Goal: Task Accomplishment & Management: Complete application form

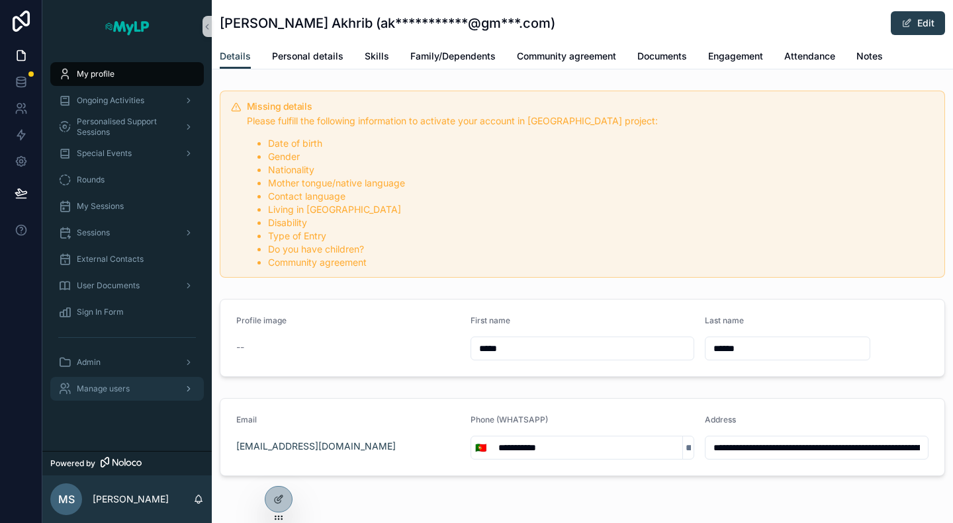
click at [113, 389] on span "Manage users" at bounding box center [103, 389] width 53 height 11
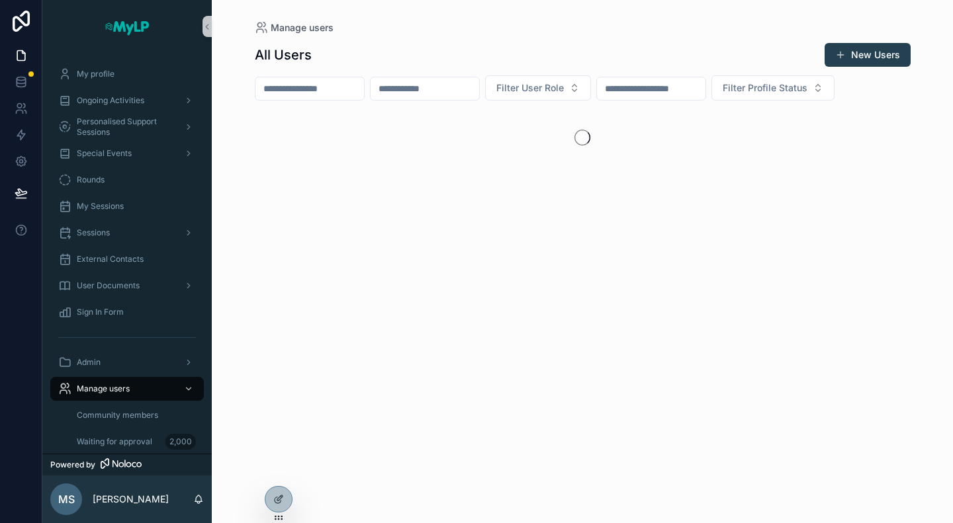
click at [309, 86] on input "scrollable content" at bounding box center [309, 88] width 109 height 19
click at [914, 62] on div "Manage users All Users New Users Filter User Role Filter Profile Status" at bounding box center [582, 104] width 677 height 209
click at [879, 58] on button "New Users" at bounding box center [867, 55] width 86 height 24
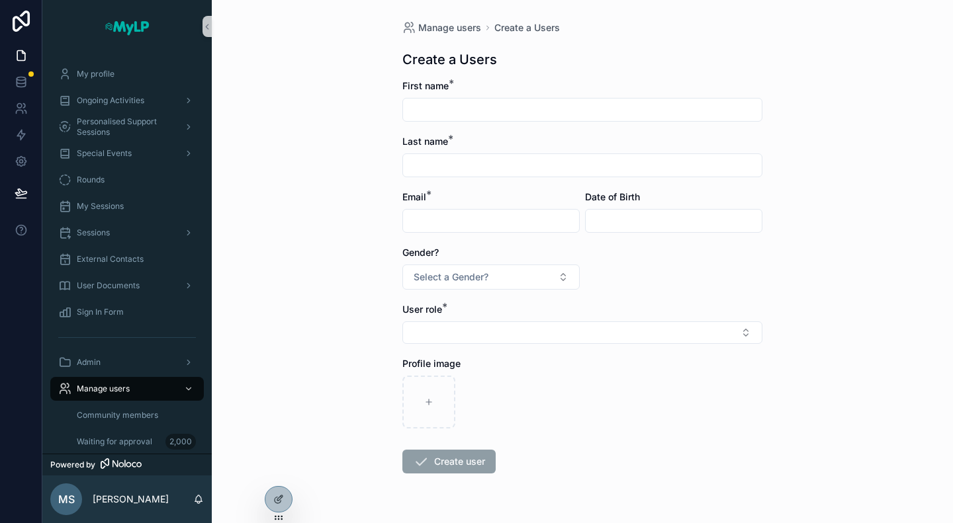
click at [531, 115] on input "scrollable content" at bounding box center [582, 110] width 359 height 19
paste input "**********"
drag, startPoint x: 453, startPoint y: 110, endPoint x: 505, endPoint y: 112, distance: 52.9
click at [505, 112] on input "**********" at bounding box center [582, 110] width 359 height 19
type input "**********"
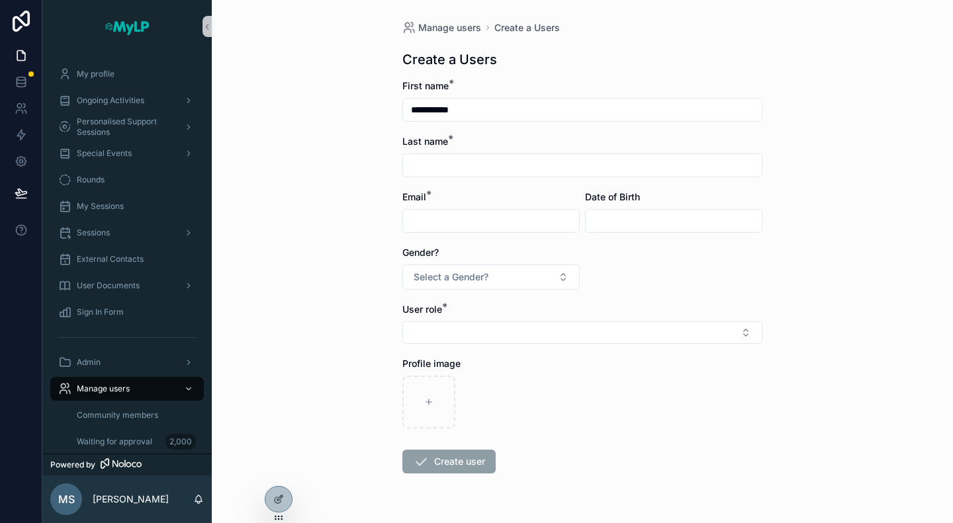
click at [450, 163] on input "scrollable content" at bounding box center [582, 165] width 359 height 19
paste input "*******"
type input "*******"
click at [488, 107] on input "**********" at bounding box center [582, 110] width 359 height 19
type input "****"
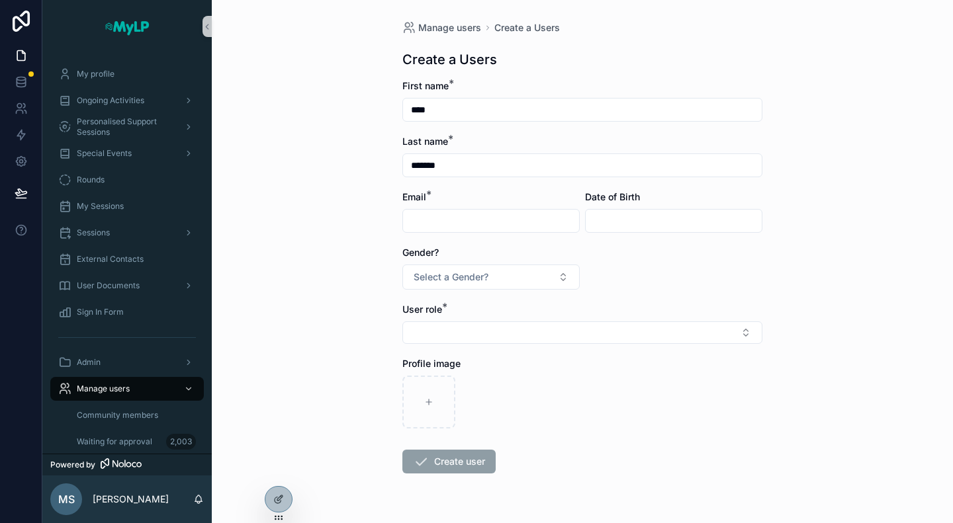
click at [460, 220] on input "scrollable content" at bounding box center [491, 221] width 176 height 19
paste input "**********"
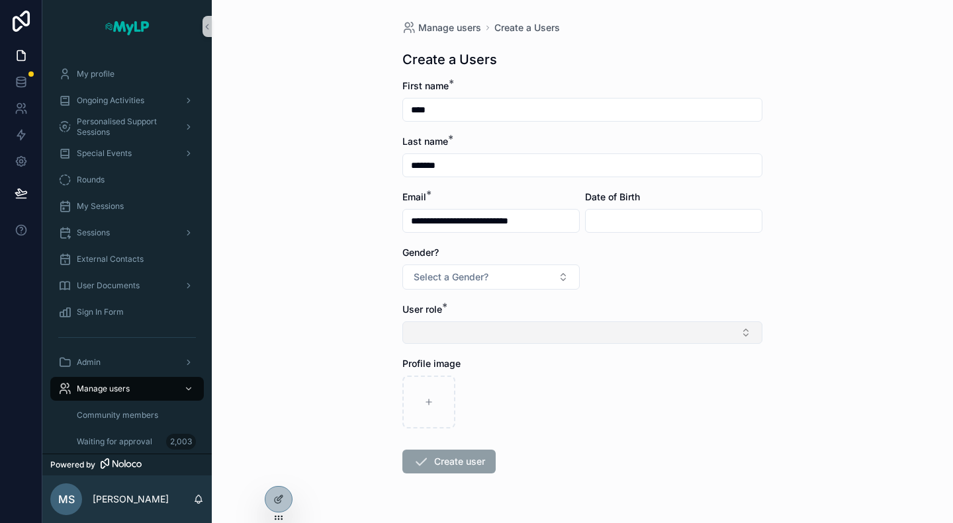
type input "**********"
click at [462, 331] on button "Select Button" at bounding box center [582, 333] width 360 height 22
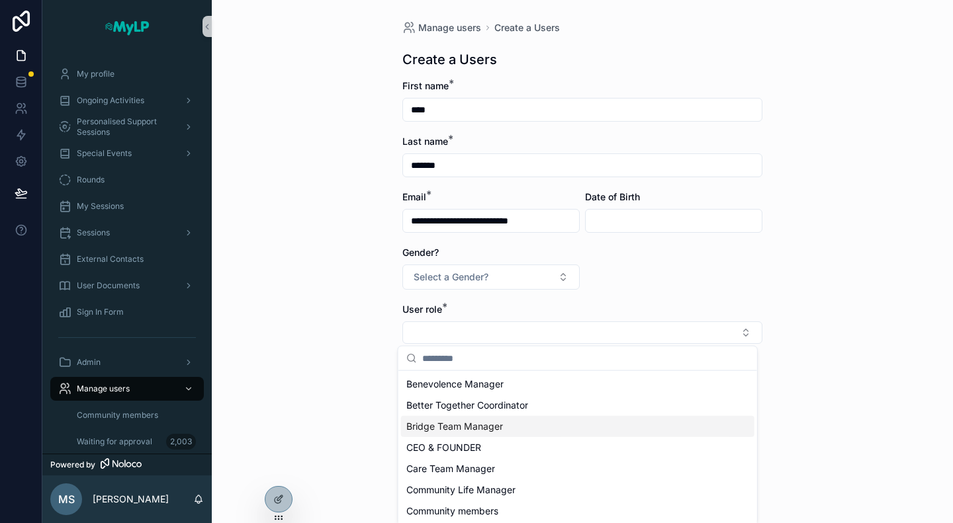
scroll to position [66, 0]
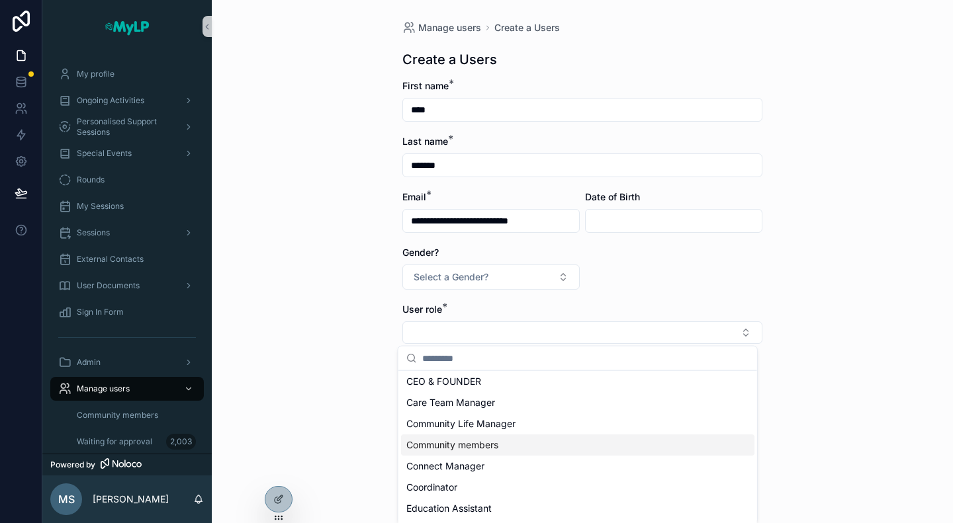
click at [478, 445] on span "Community members" at bounding box center [452, 445] width 92 height 13
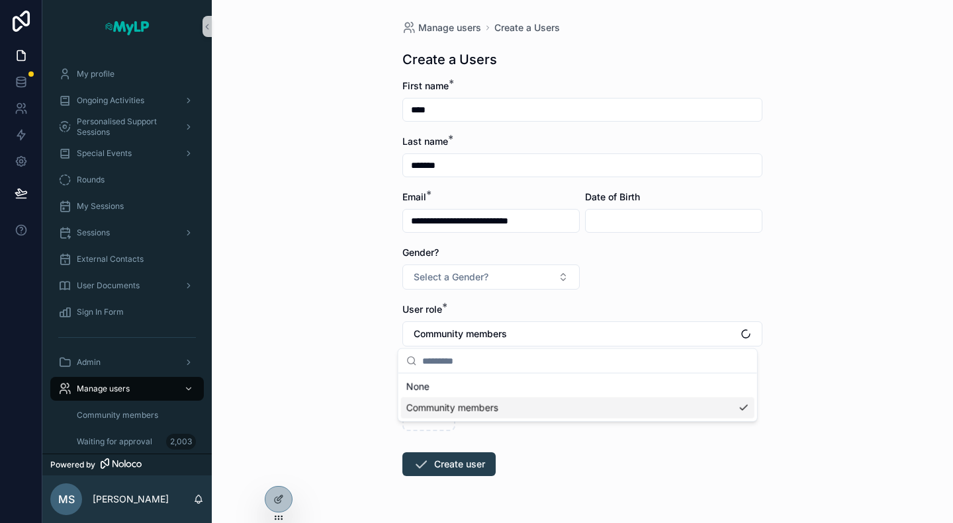
scroll to position [0, 0]
click at [349, 391] on div "**********" at bounding box center [582, 261] width 741 height 523
click at [449, 468] on button "Create user" at bounding box center [448, 465] width 93 height 24
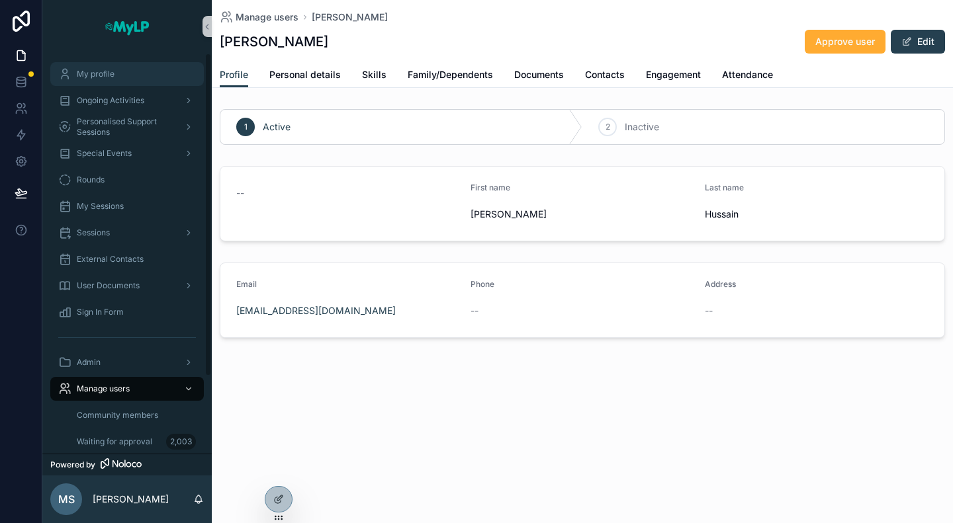
click at [101, 72] on span "My profile" at bounding box center [96, 74] width 38 height 11
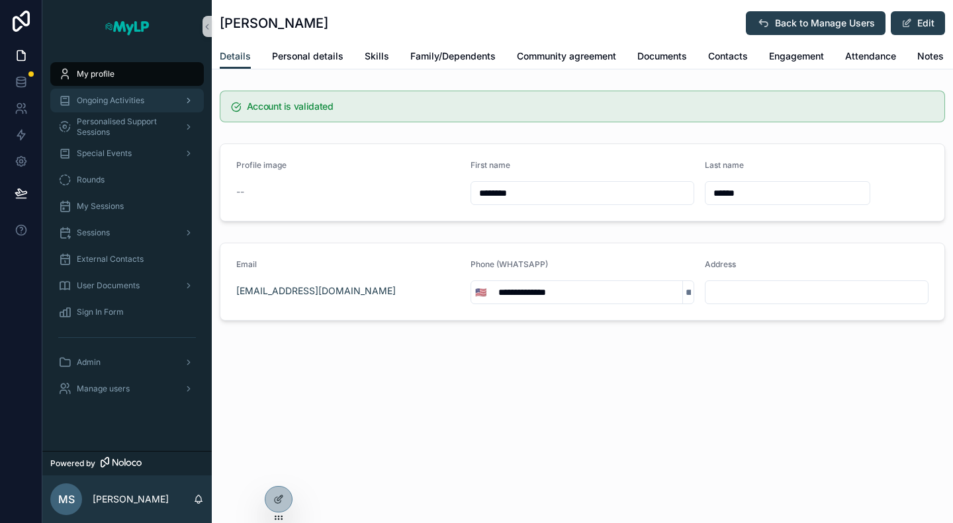
click at [95, 101] on span "Ongoing Activities" at bounding box center [110, 100] width 67 height 11
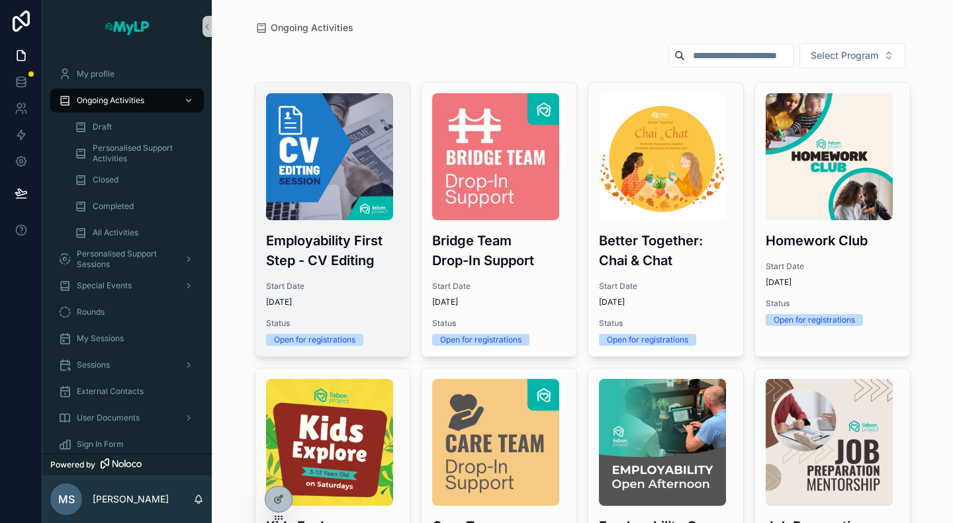
click at [327, 273] on div "Employability First Step - CV Editing Start Date [DATE] Status Open for registr…" at bounding box center [332, 220] width 155 height 274
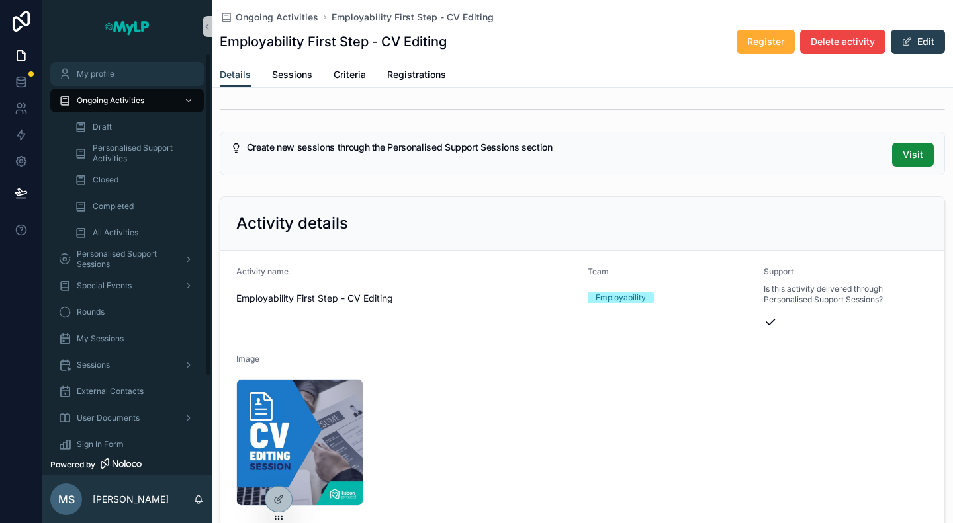
click at [122, 77] on div "My profile" at bounding box center [127, 74] width 138 height 21
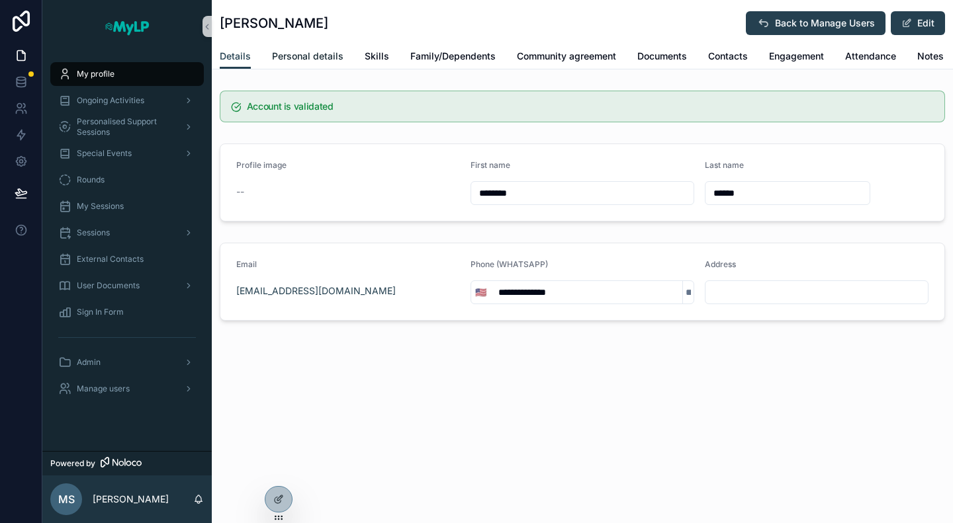
click at [304, 58] on span "Personal details" at bounding box center [307, 56] width 71 height 13
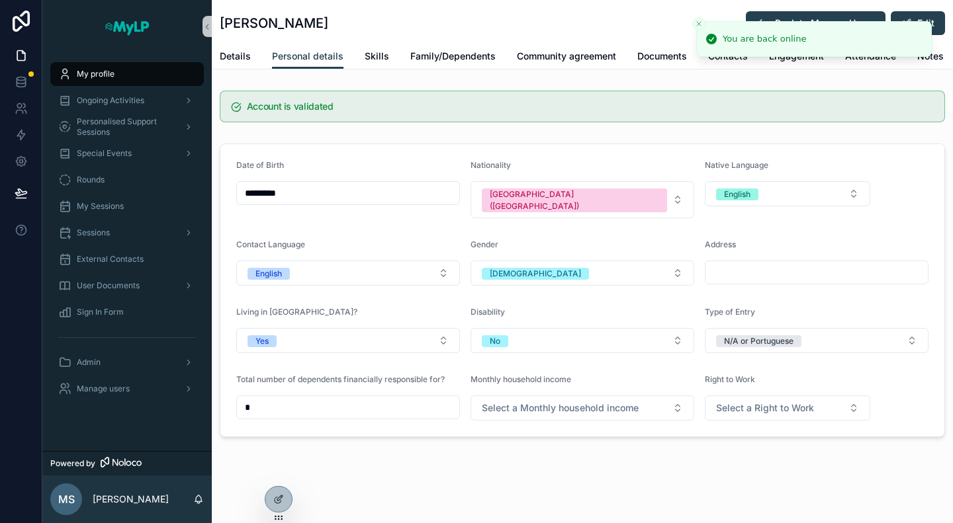
click at [582, 451] on div "[PERSON_NAME] Back to Manage Users Edit Personal details Details Personal detai…" at bounding box center [582, 263] width 741 height 527
click at [148, 103] on div "Ongoing Activities" at bounding box center [127, 100] width 138 height 21
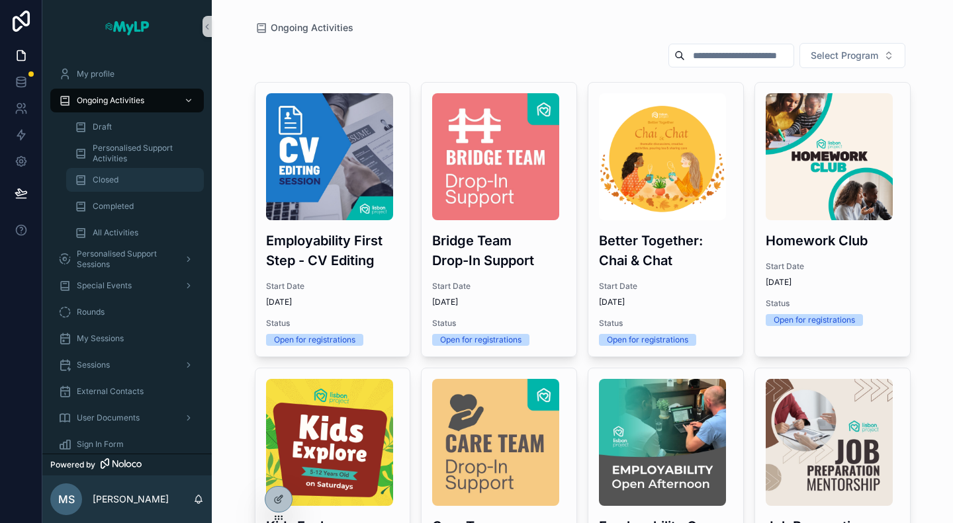
click at [111, 185] on span "Closed" at bounding box center [106, 180] width 26 height 11
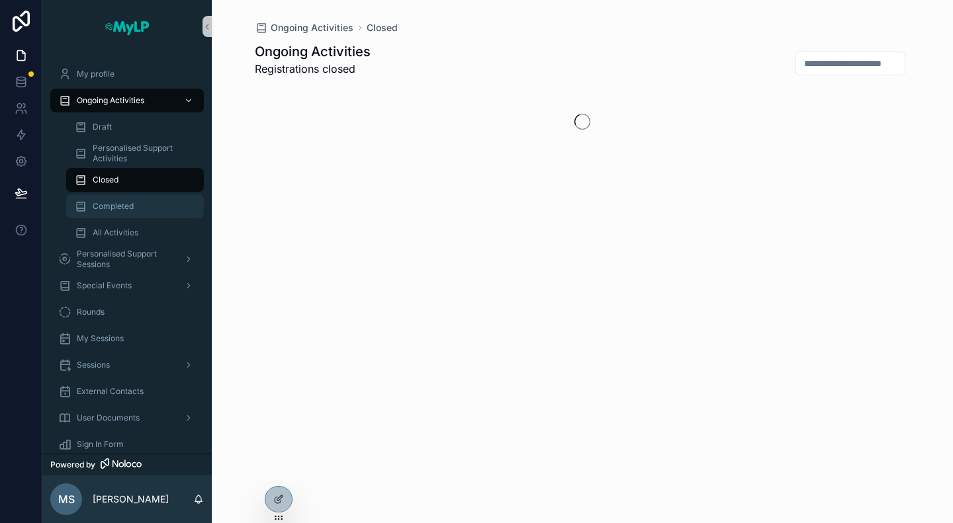
click at [116, 197] on div "Completed" at bounding box center [135, 206] width 122 height 21
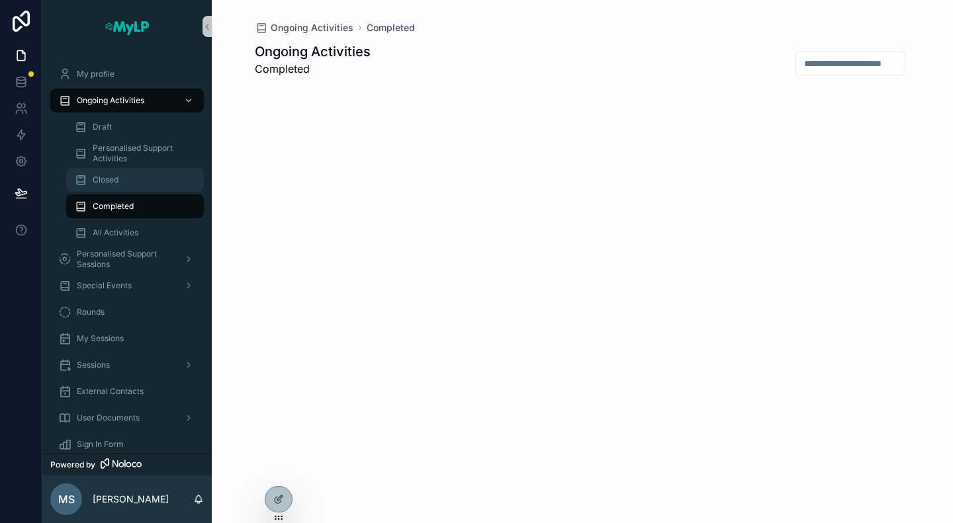
click at [116, 179] on span "Closed" at bounding box center [106, 180] width 26 height 11
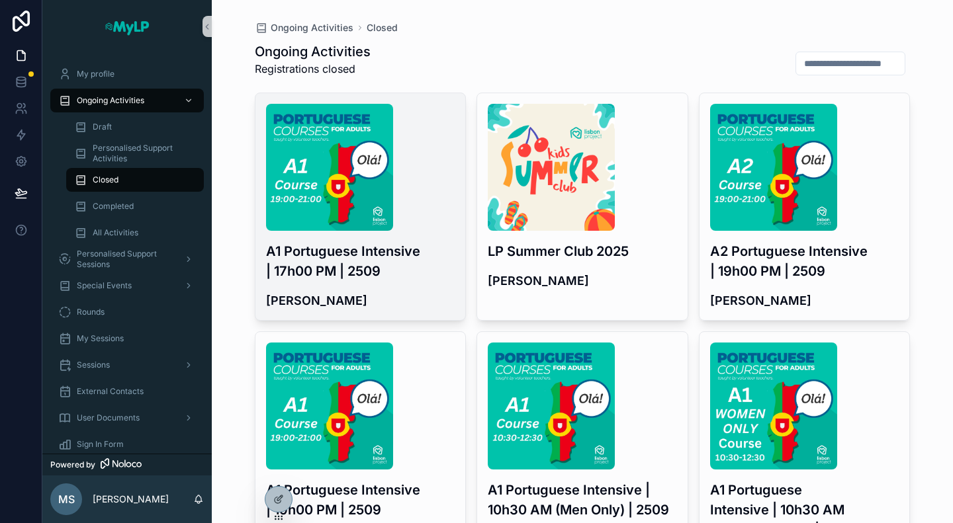
click at [417, 275] on h3 "A1 Portuguese Intensive | 17h00 PM | 2509" at bounding box center [360, 261] width 189 height 40
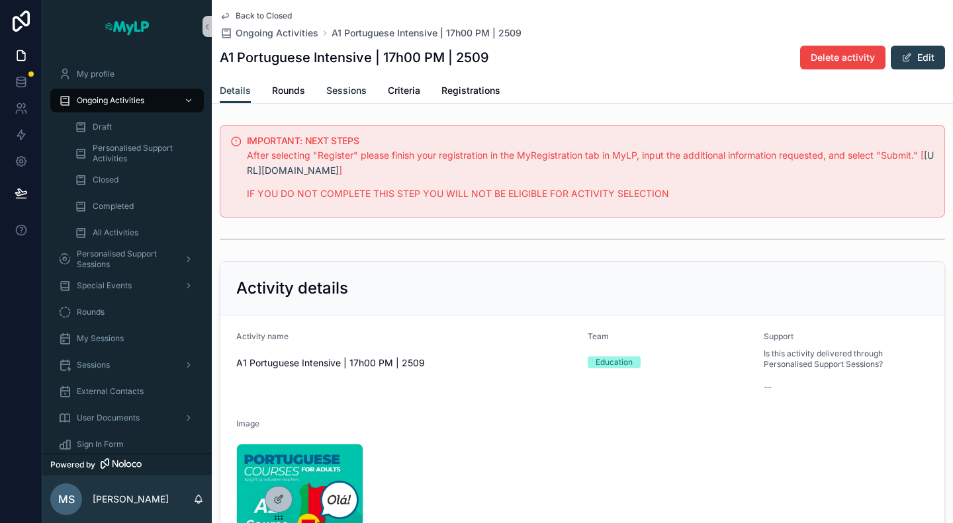
click at [331, 88] on span "Sessions" at bounding box center [346, 90] width 40 height 13
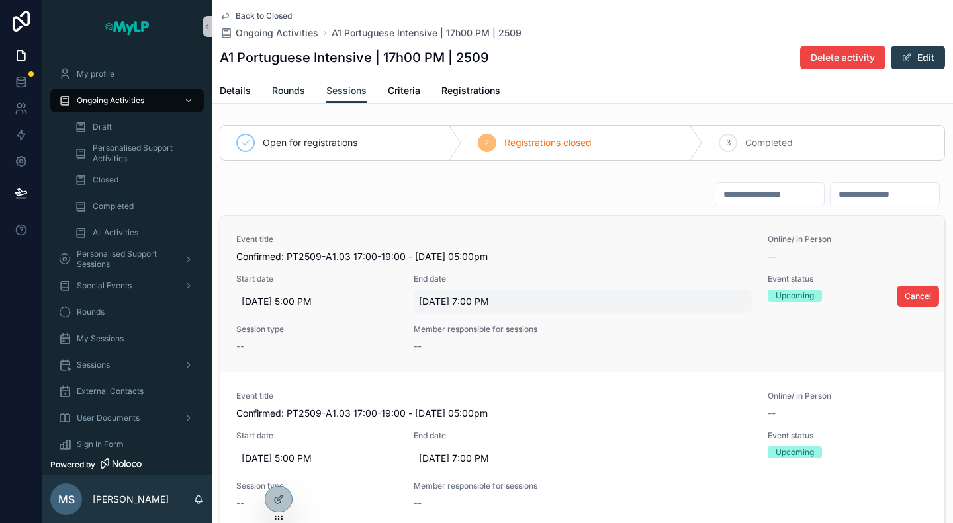
click at [273, 92] on span "Rounds" at bounding box center [288, 90] width 33 height 13
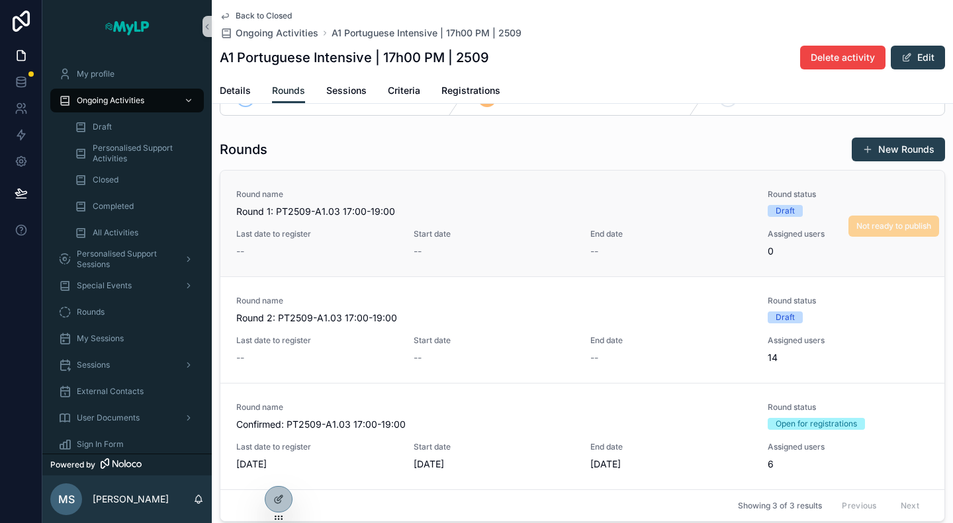
scroll to position [66, 0]
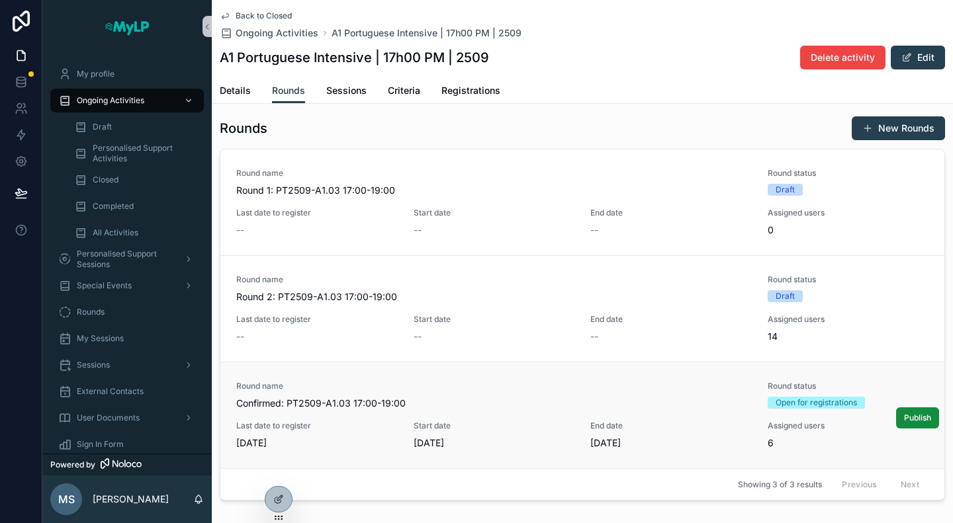
click at [359, 439] on span "[DATE]" at bounding box center [316, 443] width 161 height 13
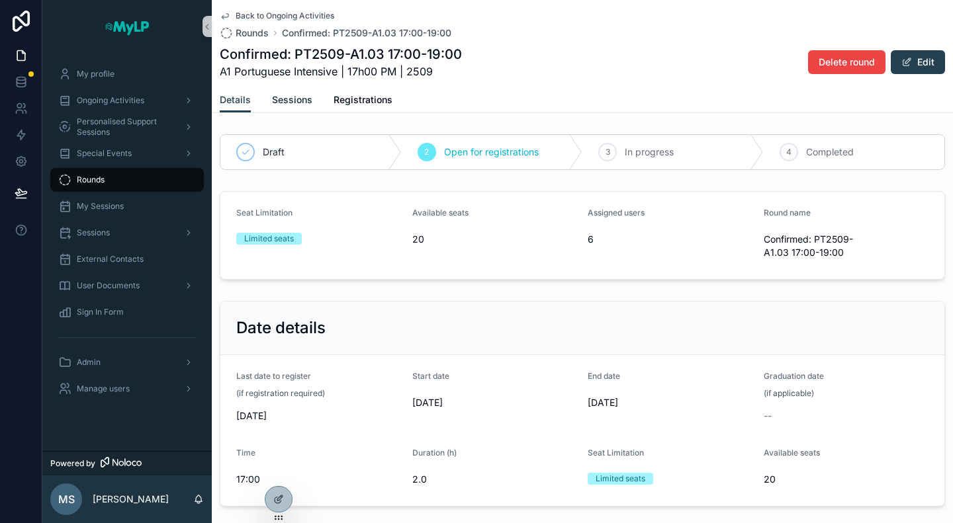
click at [292, 103] on span "Sessions" at bounding box center [292, 99] width 40 height 13
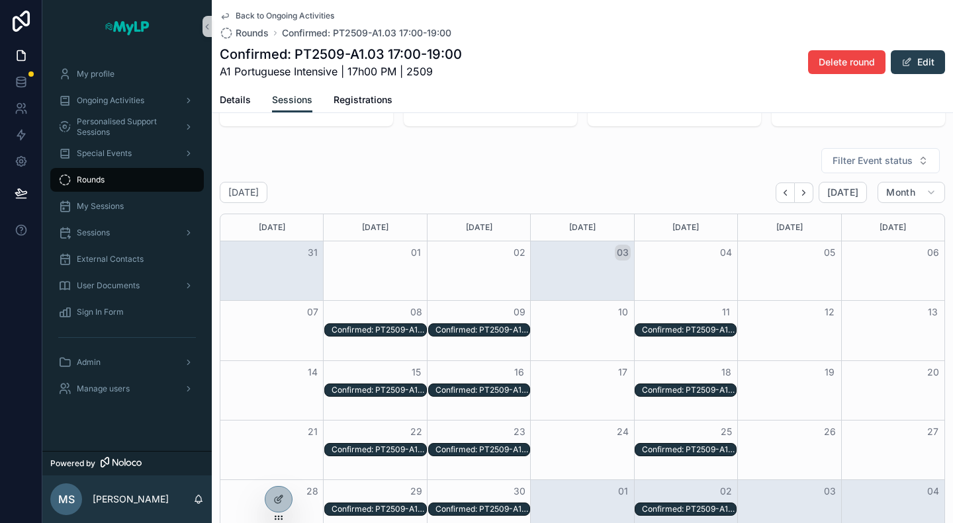
scroll to position [105, 0]
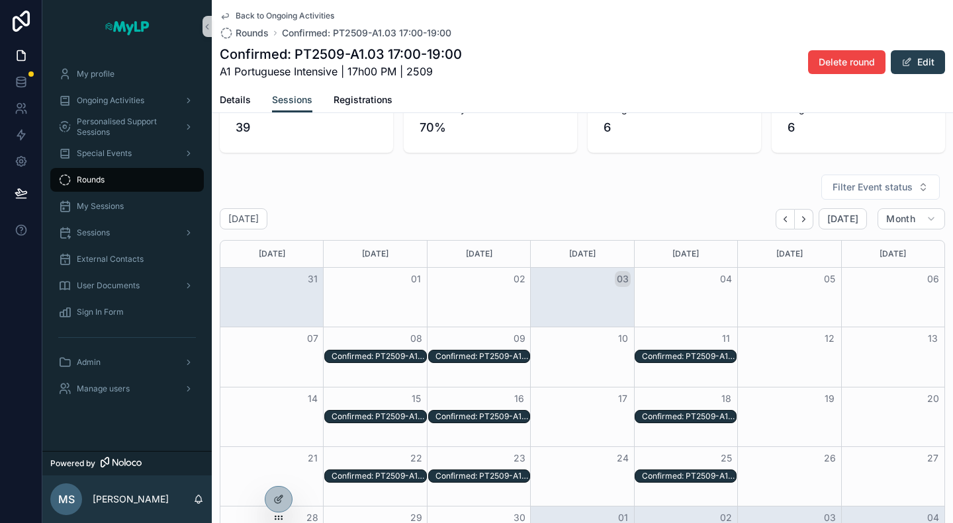
click at [377, 353] on div "Confirmed: PT2509-A1.03 17:00-19:00 - [DATE] 05:00pm" at bounding box center [378, 356] width 94 height 11
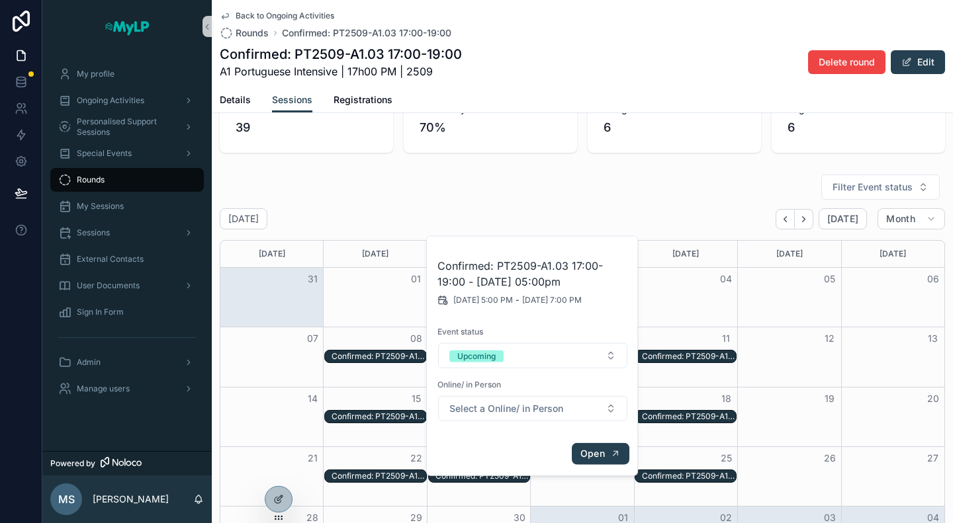
click at [588, 451] on span "Open" at bounding box center [592, 454] width 24 height 12
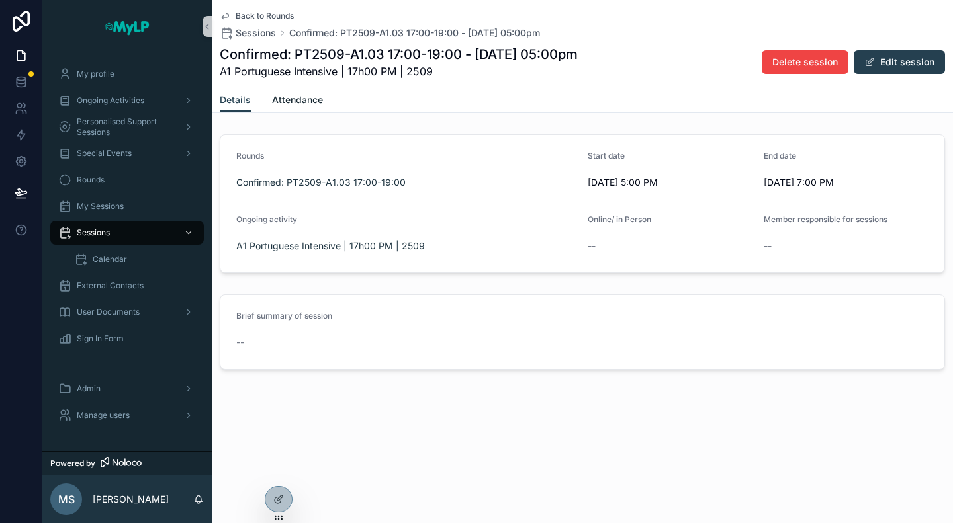
click at [315, 100] on span "Attendance" at bounding box center [297, 99] width 51 height 13
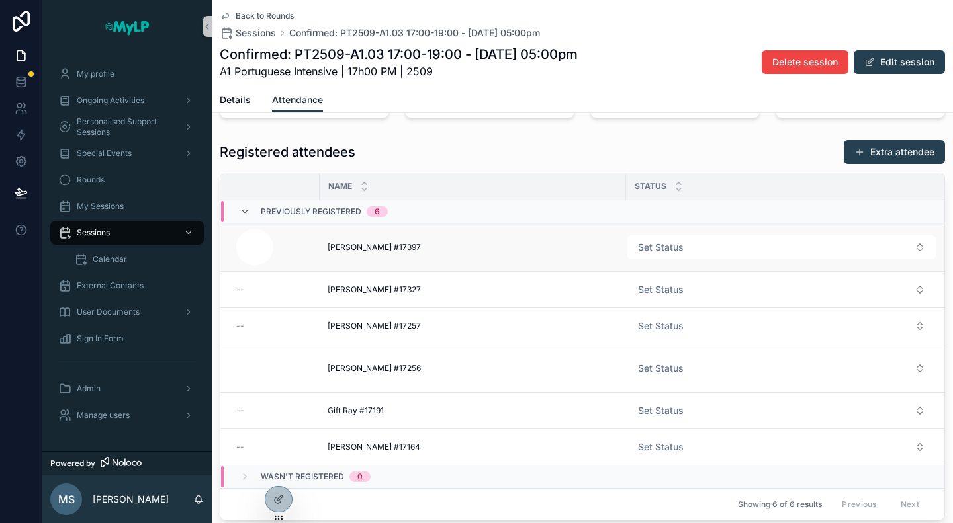
scroll to position [98, 0]
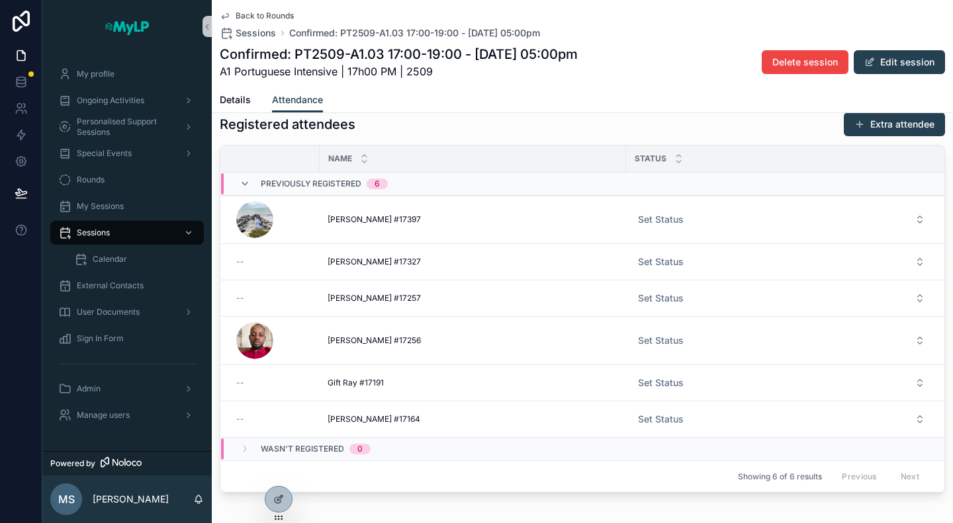
click at [274, 17] on span "Back to Rounds" at bounding box center [265, 16] width 58 height 11
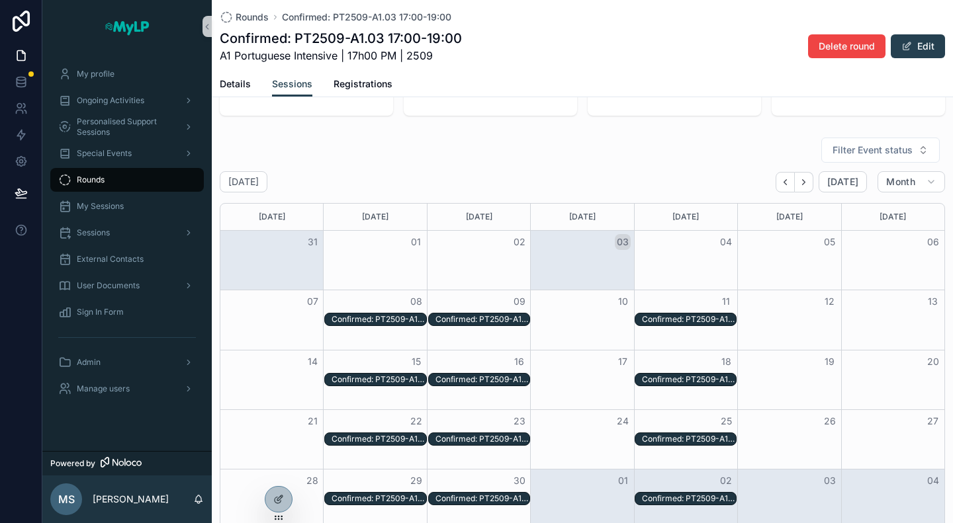
scroll to position [155, 0]
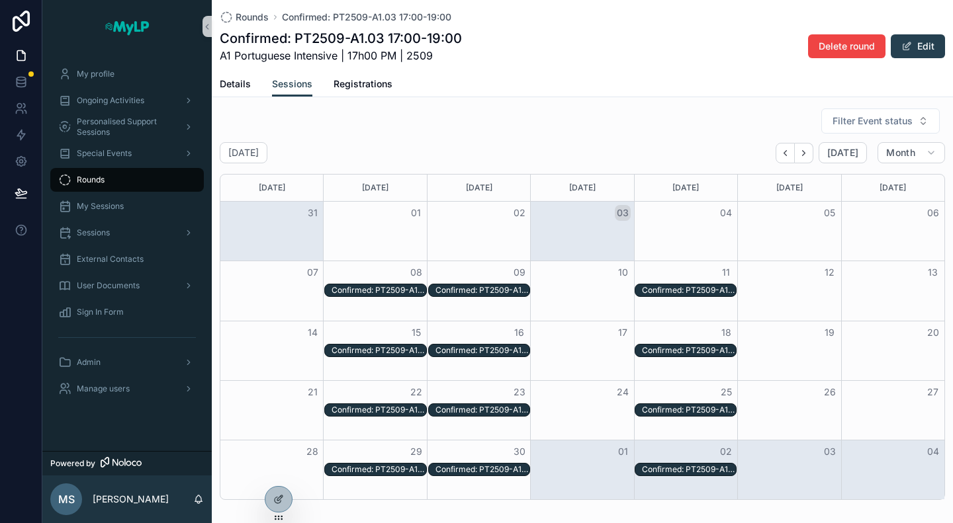
click at [392, 293] on div "Confirmed: PT2509-A1.03 17:00-19:00 - [DATE] 05:00pm" at bounding box center [378, 290] width 94 height 11
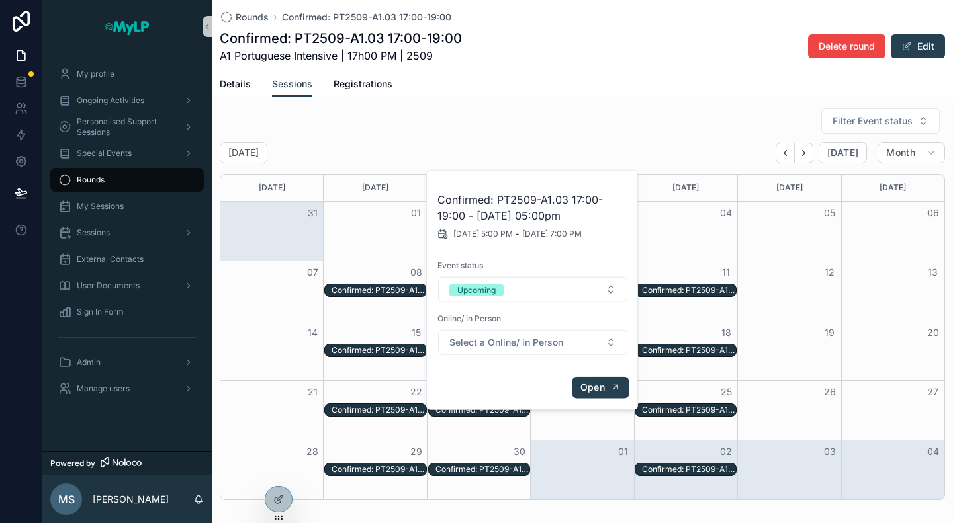
click at [599, 383] on span "Open" at bounding box center [592, 388] width 24 height 12
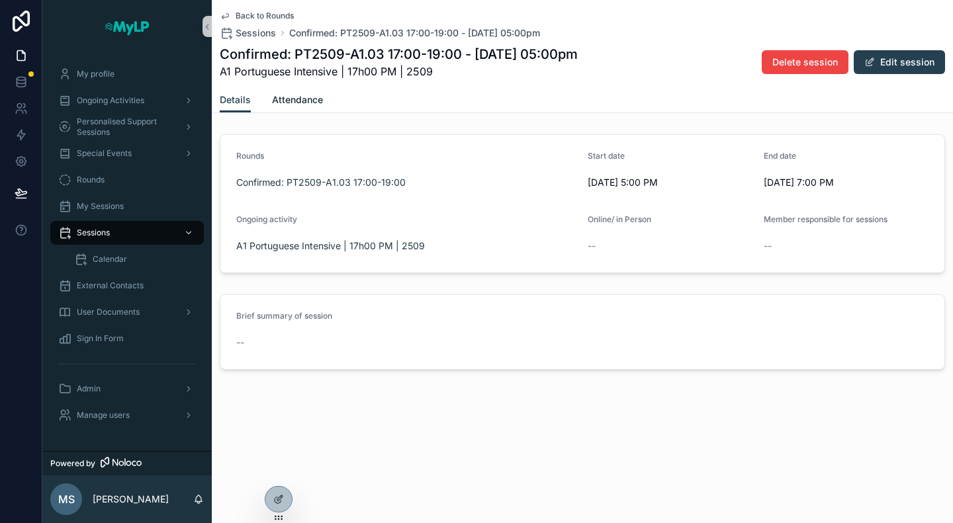
click at [302, 103] on span "Attendance" at bounding box center [297, 99] width 51 height 13
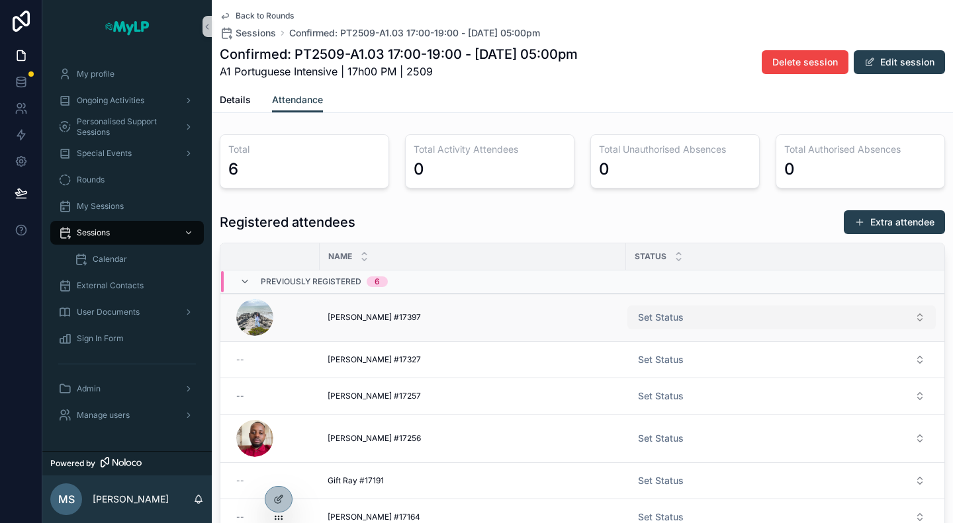
click at [733, 322] on button "Set Status" at bounding box center [781, 318] width 308 height 24
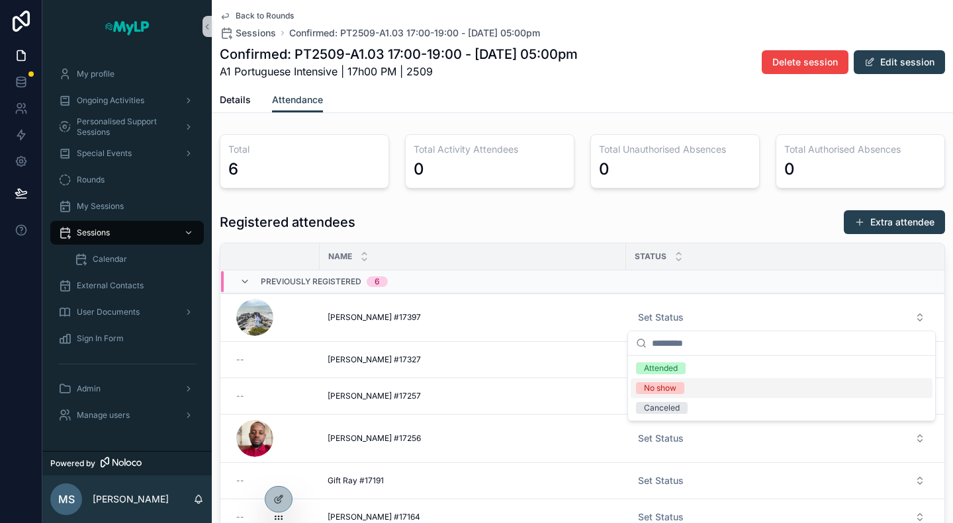
click at [715, 216] on div "Registered attendees Extra attendee" at bounding box center [582, 222] width 725 height 25
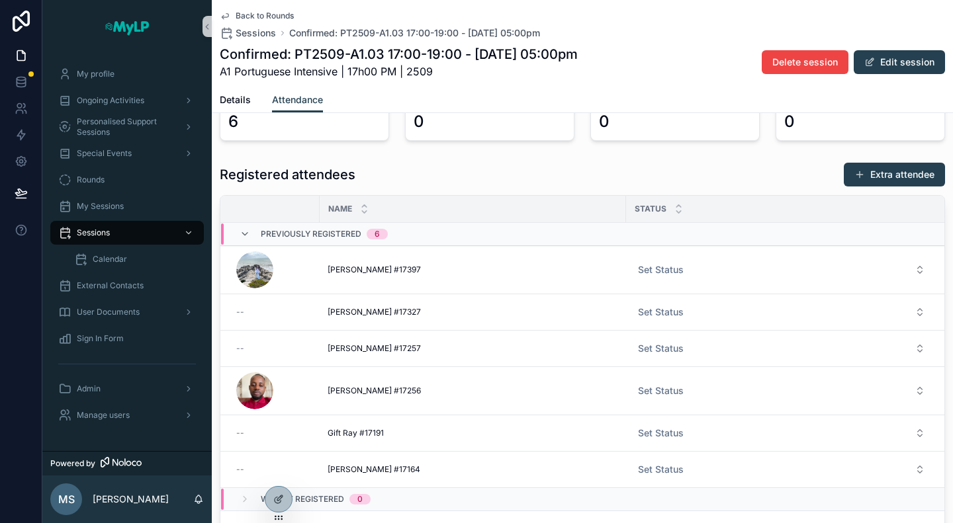
scroll to position [66, 0]
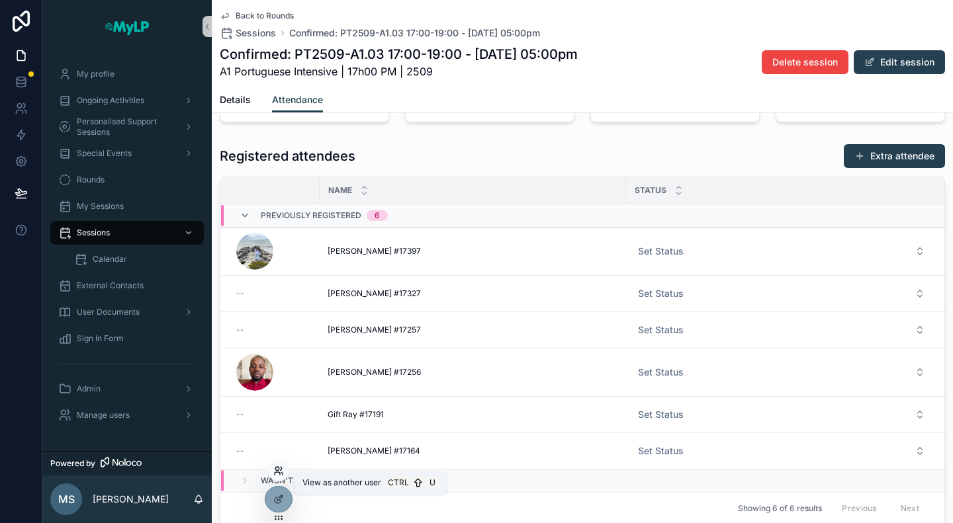
click at [281, 470] on icon at bounding box center [278, 471] width 11 height 11
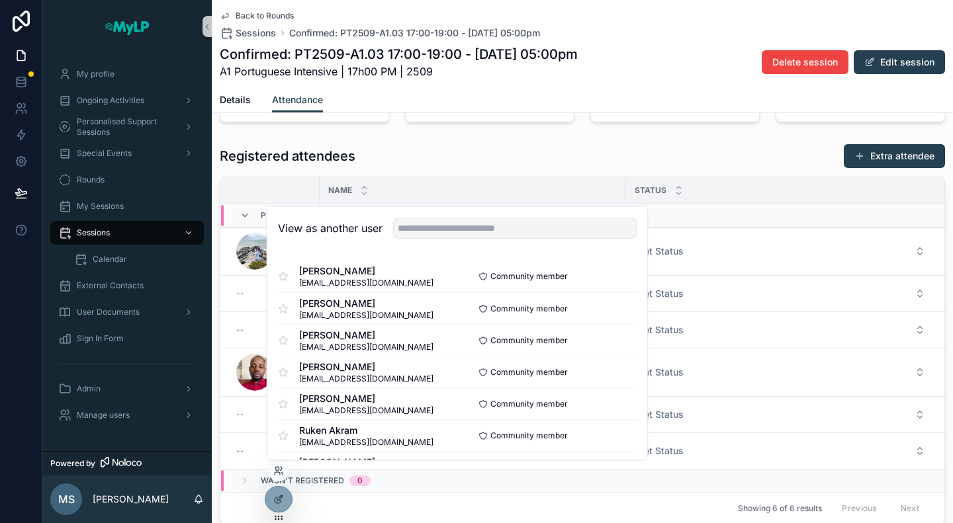
click at [277, 484] on div at bounding box center [278, 473] width 21 height 26
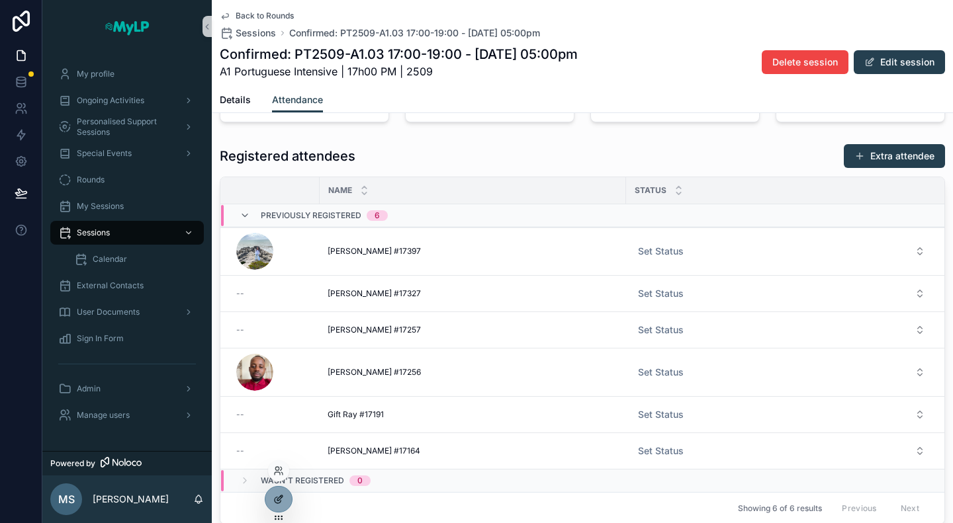
click at [277, 500] on icon at bounding box center [278, 499] width 11 height 11
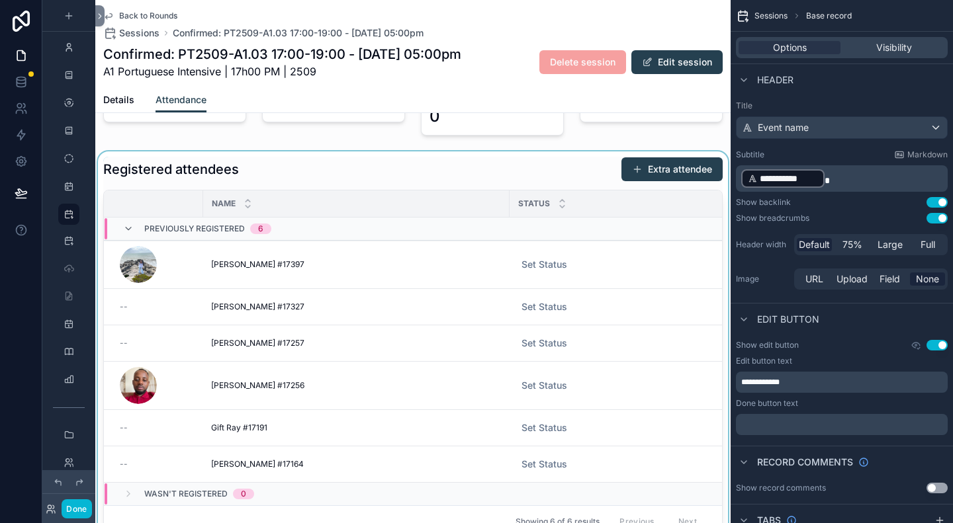
click at [462, 198] on div "Name" at bounding box center [356, 203] width 305 height 25
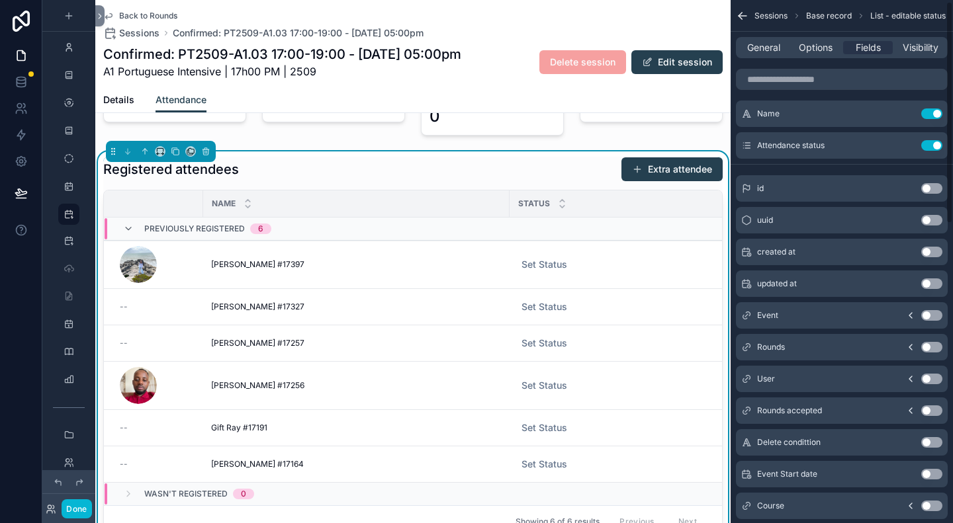
scroll to position [0, 0]
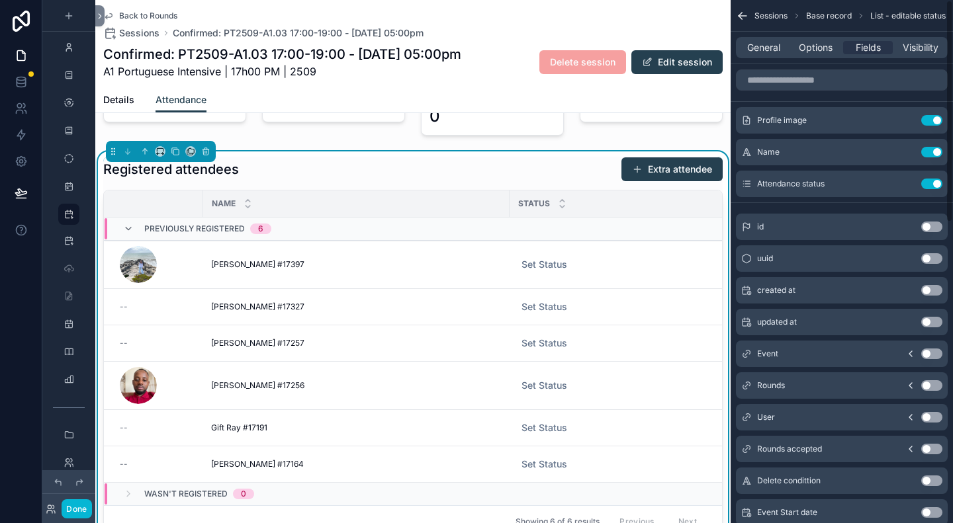
click at [819, 56] on div "General Options Fields Visibility" at bounding box center [842, 47] width 212 height 21
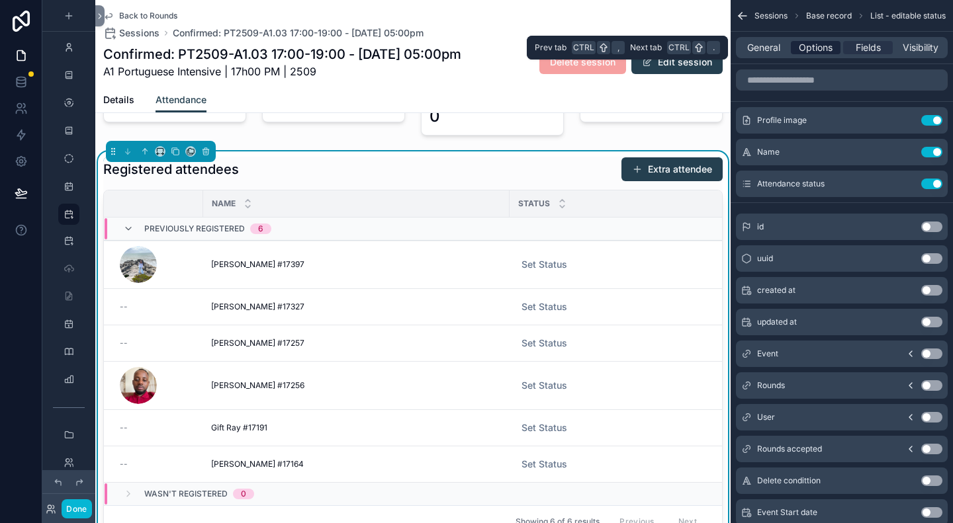
click at [820, 50] on span "Options" at bounding box center [816, 47] width 34 height 13
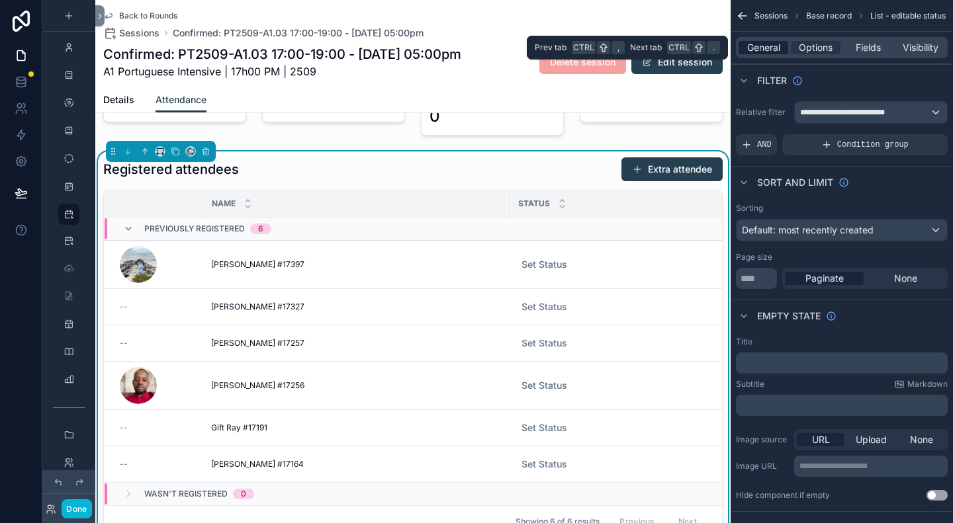
click at [767, 51] on span "General" at bounding box center [763, 47] width 33 height 13
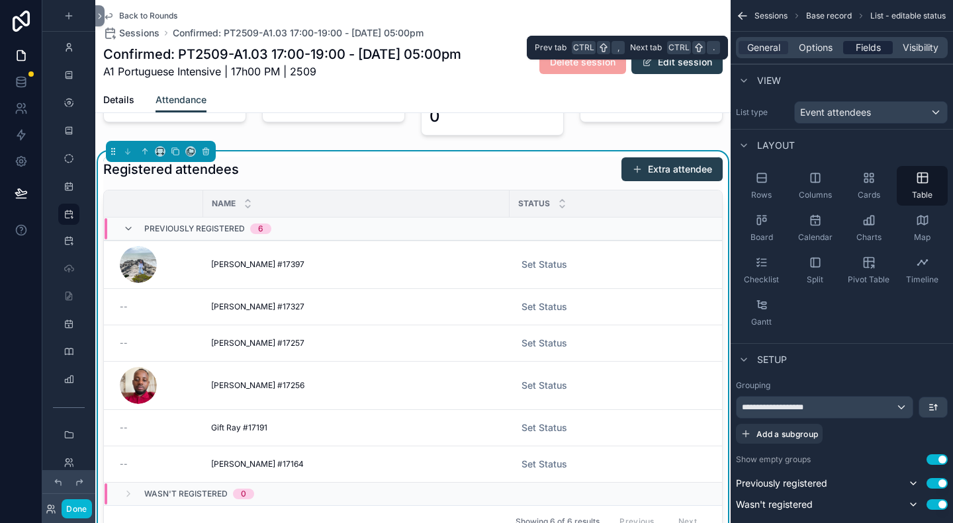
click at [863, 48] on span "Fields" at bounding box center [867, 47] width 25 height 13
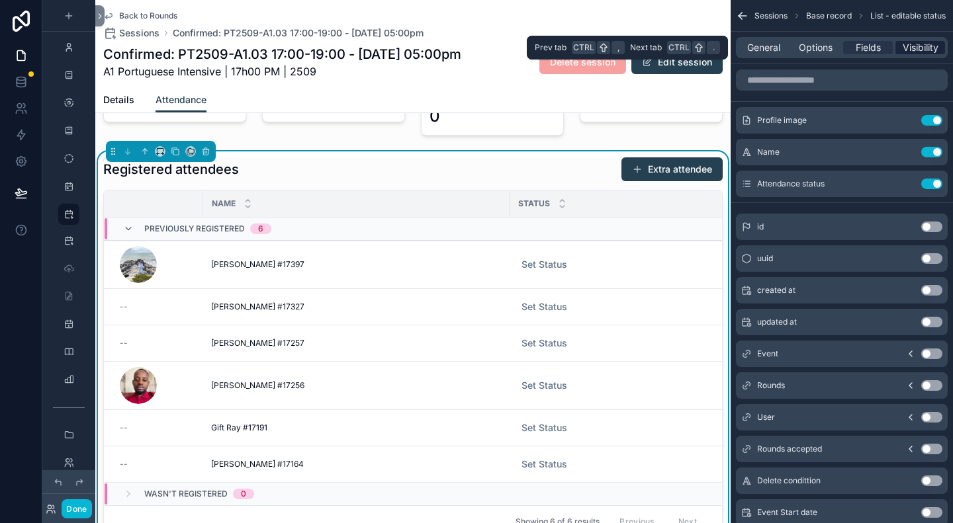
click at [933, 46] on span "Visibility" at bounding box center [920, 47] width 36 height 13
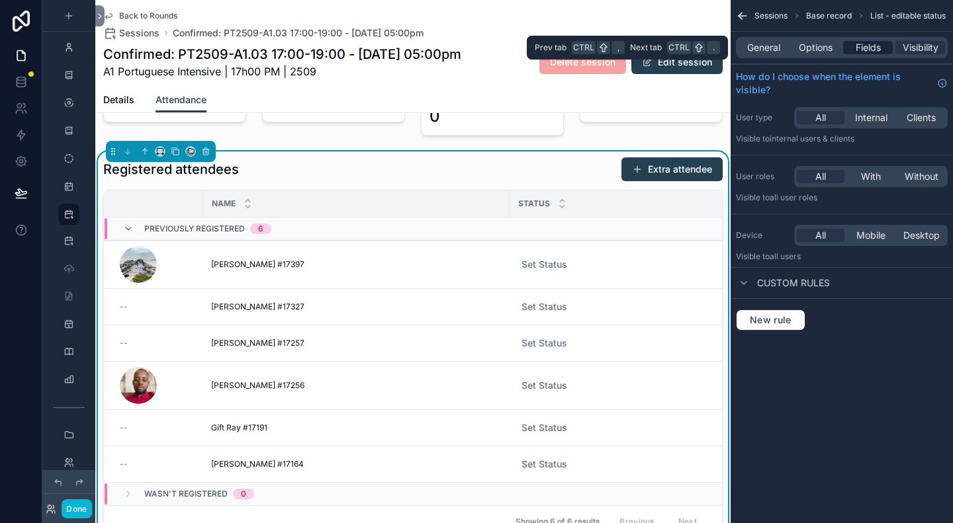
click at [876, 47] on span "Fields" at bounding box center [867, 47] width 25 height 13
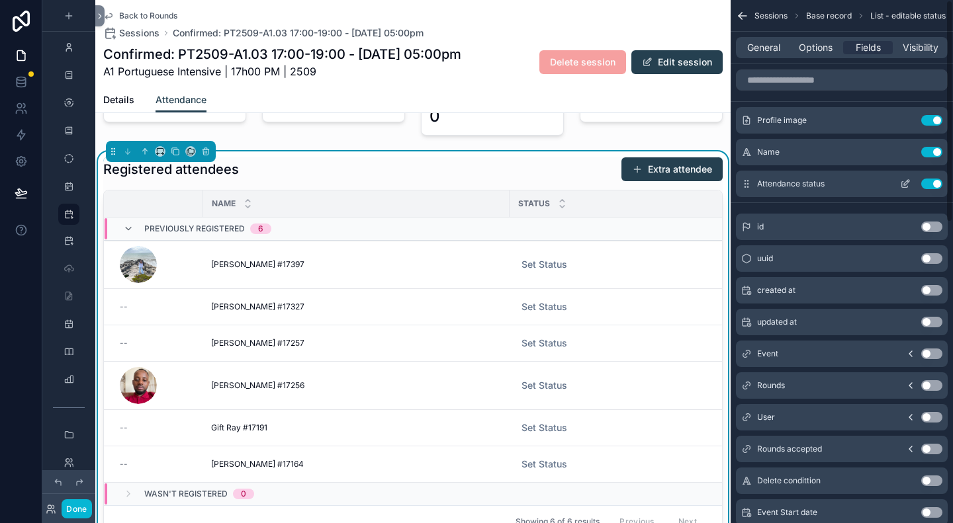
click at [901, 186] on icon "scrollable content" at bounding box center [905, 184] width 11 height 11
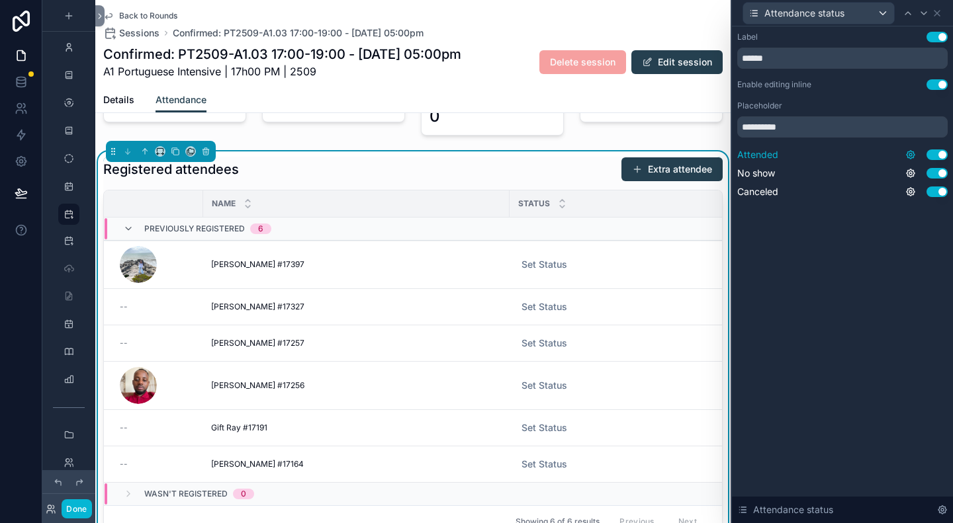
click at [914, 153] on icon at bounding box center [910, 155] width 11 height 11
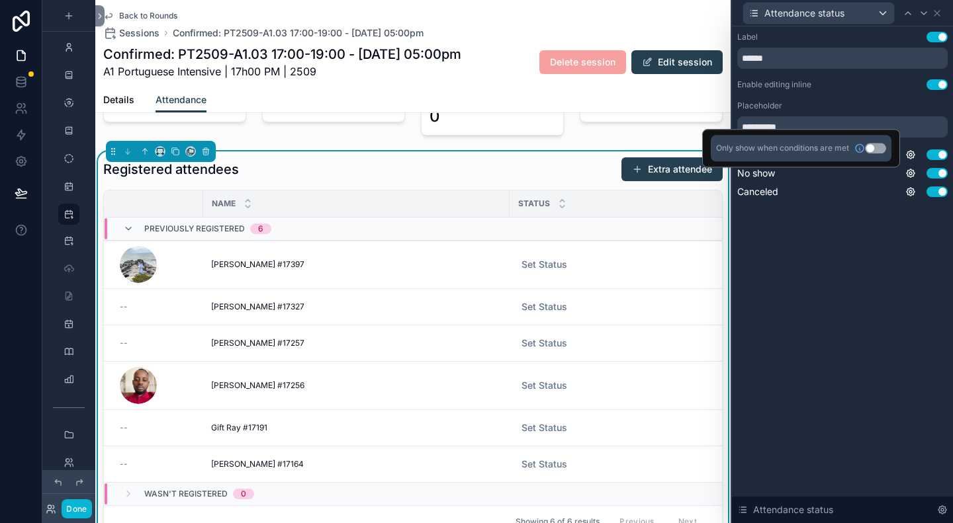
click at [887, 298] on div "**********" at bounding box center [842, 274] width 221 height 497
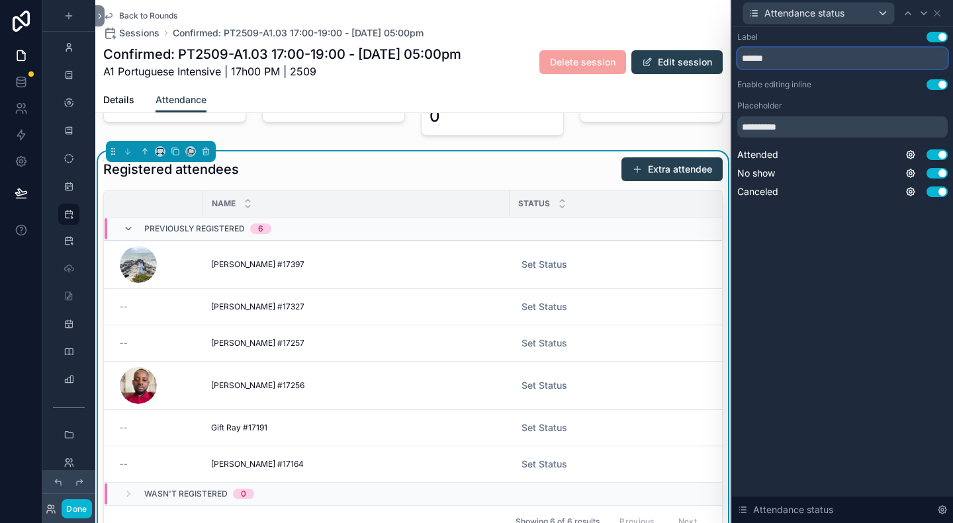
click at [795, 67] on input "******" at bounding box center [842, 58] width 210 height 21
click at [795, 81] on div "Enable editing inline" at bounding box center [774, 84] width 74 height 11
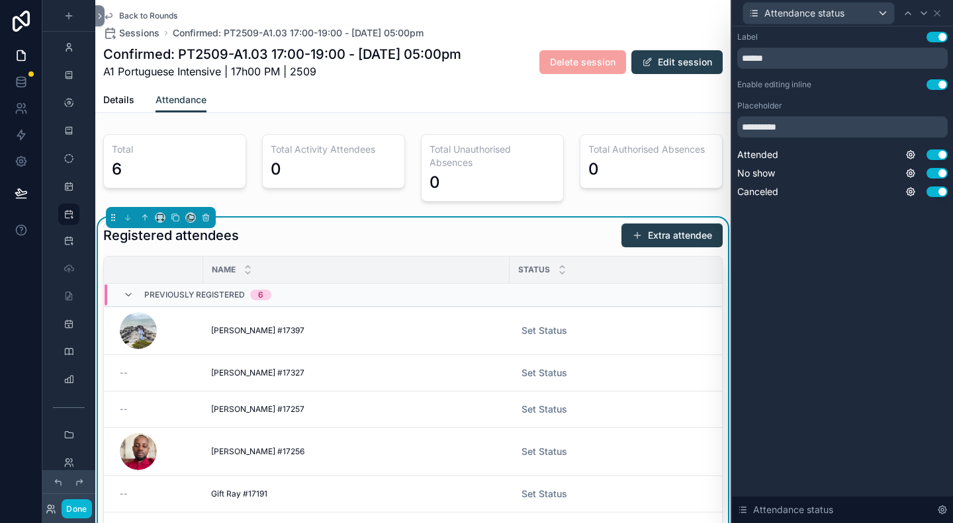
click at [765, 109] on label "Placeholder" at bounding box center [759, 106] width 45 height 11
click at [768, 128] on input "**********" at bounding box center [842, 126] width 210 height 21
click at [787, 208] on div "**********" at bounding box center [842, 128] width 221 height 204
drag, startPoint x: 908, startPoint y: 191, endPoint x: 914, endPoint y: 198, distance: 8.5
click at [914, 198] on div "Canceled Use setting" at bounding box center [842, 191] width 210 height 13
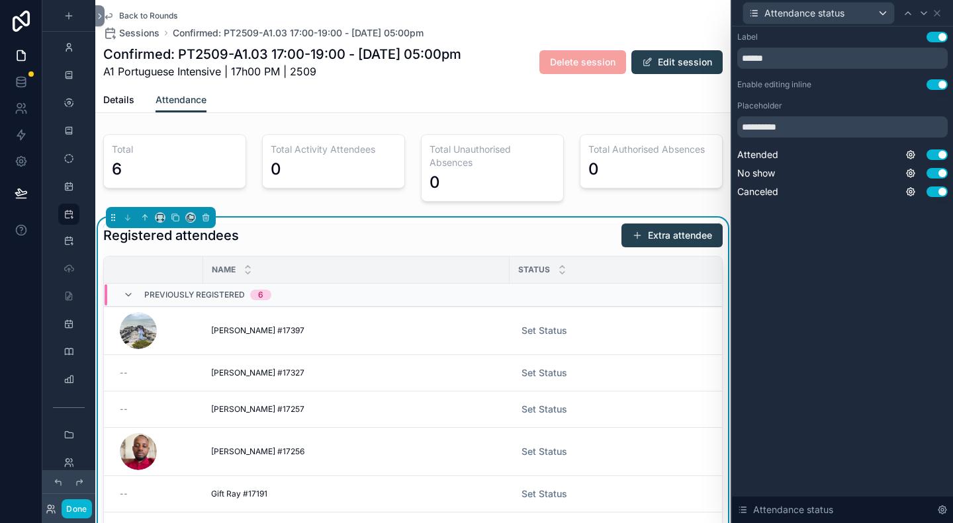
click at [885, 230] on div "**********" at bounding box center [842, 128] width 221 height 204
click at [947, 510] on div "Attendance status" at bounding box center [842, 510] width 221 height 26
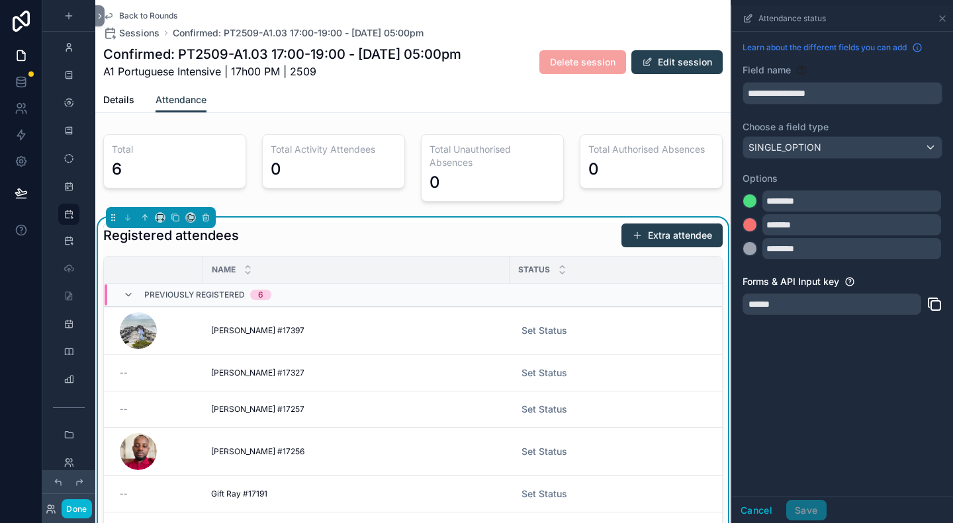
click at [919, 48] on icon "scrollable content" at bounding box center [917, 47] width 11 height 11
click at [939, 306] on icon "scrollable content" at bounding box center [934, 304] width 16 height 16
click at [896, 355] on div "**********" at bounding box center [842, 264] width 221 height 465
click at [824, 47] on span "Learn about the different fields you can add" at bounding box center [824, 47] width 164 height 11
click at [945, 18] on icon "scrollable content" at bounding box center [942, 18] width 11 height 11
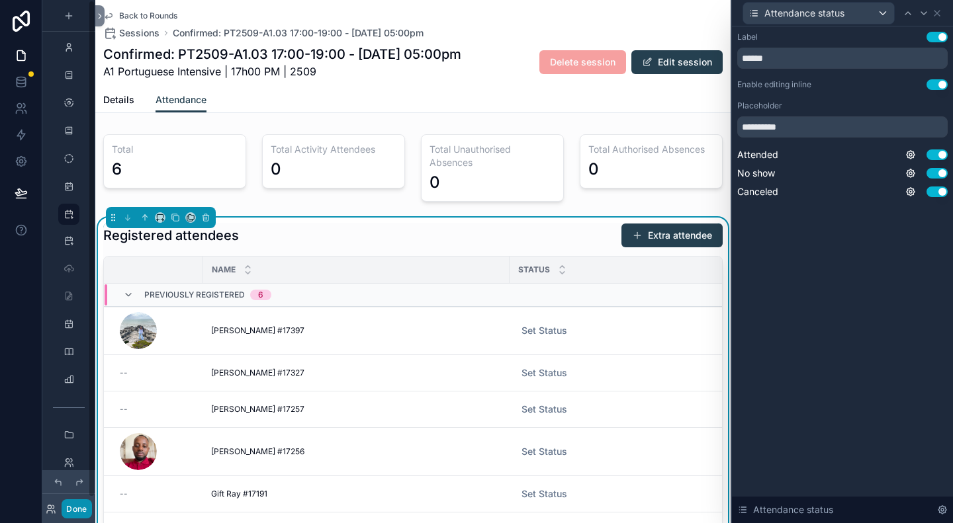
click at [74, 514] on button "Done" at bounding box center [77, 509] width 30 height 19
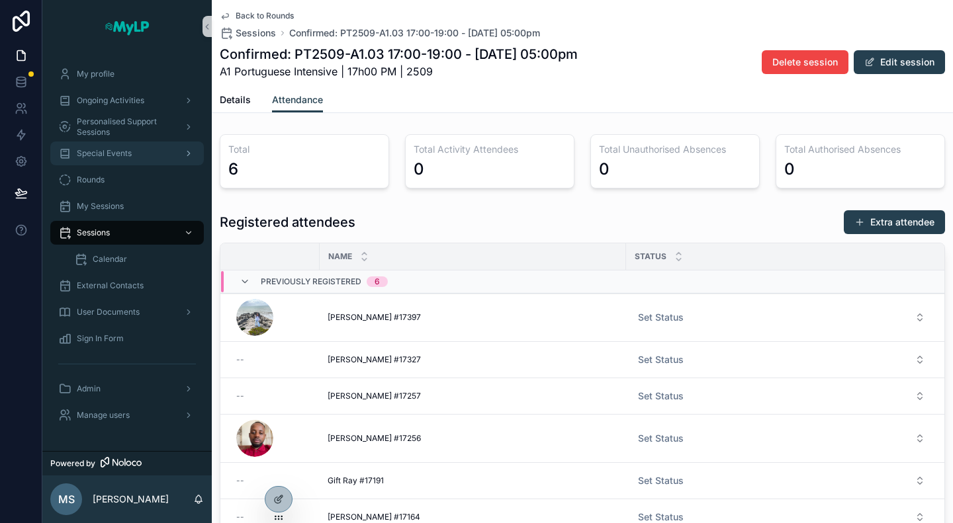
click at [109, 150] on span "Special Events" at bounding box center [104, 153] width 55 height 11
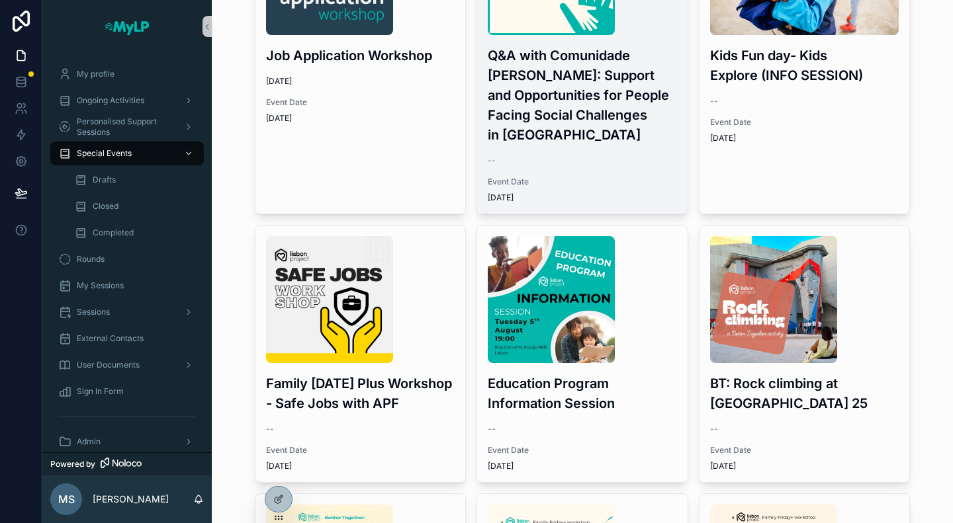
scroll to position [331, 0]
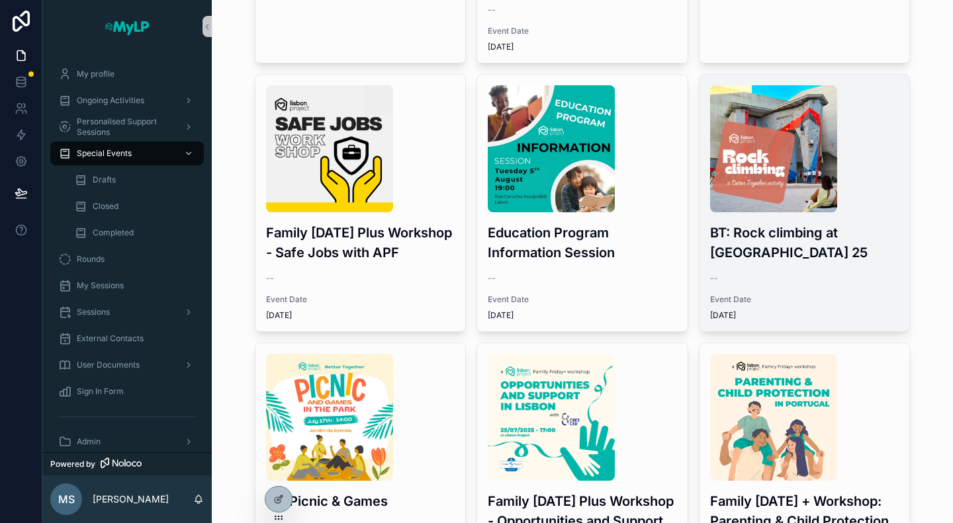
click at [742, 258] on h3 "BT: Rock climbing at [GEOGRAPHIC_DATA] 25" at bounding box center [804, 243] width 189 height 40
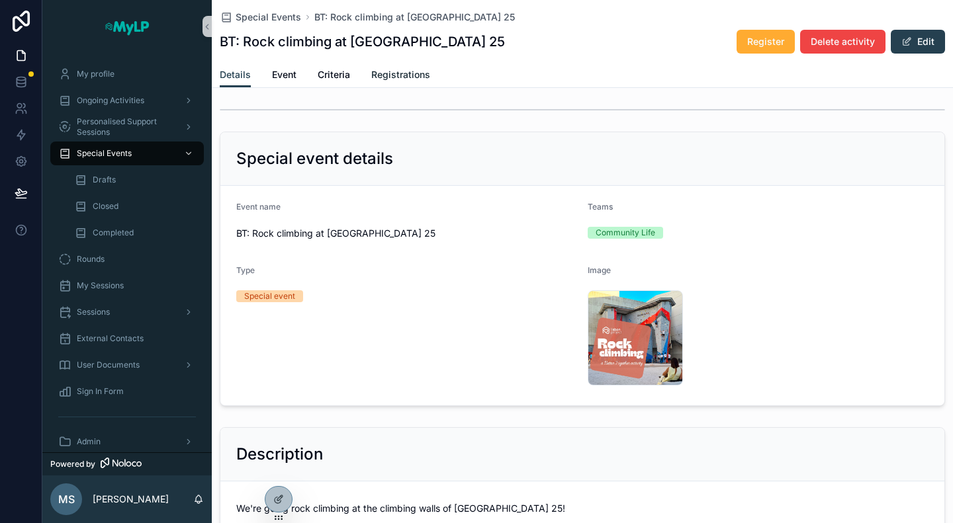
click at [419, 67] on link "Registrations" at bounding box center [400, 76] width 59 height 26
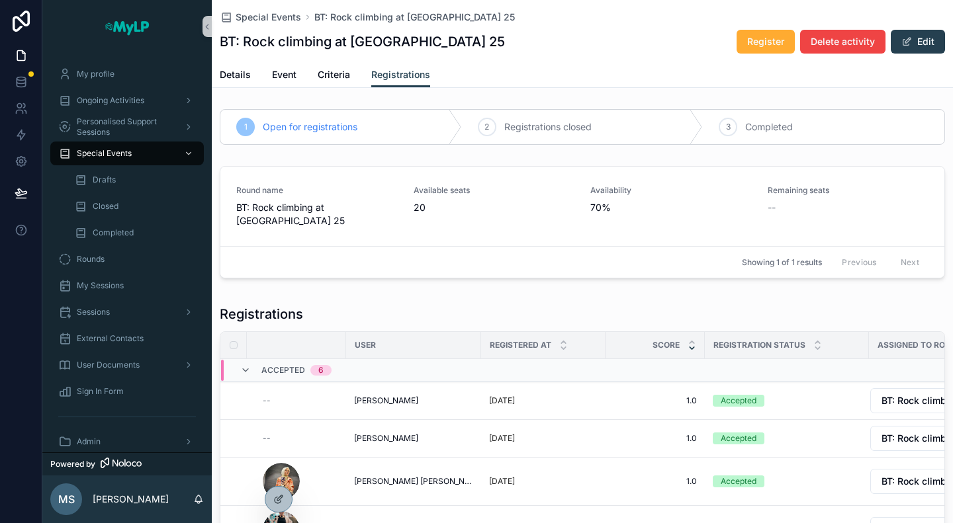
click at [850, 305] on div "Registrations" at bounding box center [582, 314] width 725 height 19
click at [101, 133] on span "Personalised Support Sessions" at bounding box center [125, 126] width 97 height 21
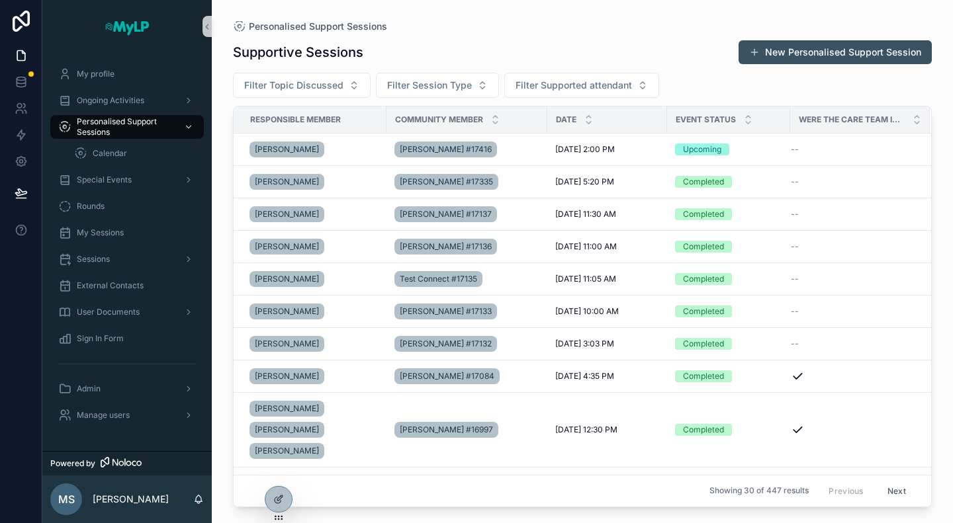
click at [808, 48] on button "New Personalised Support Session" at bounding box center [834, 52] width 193 height 24
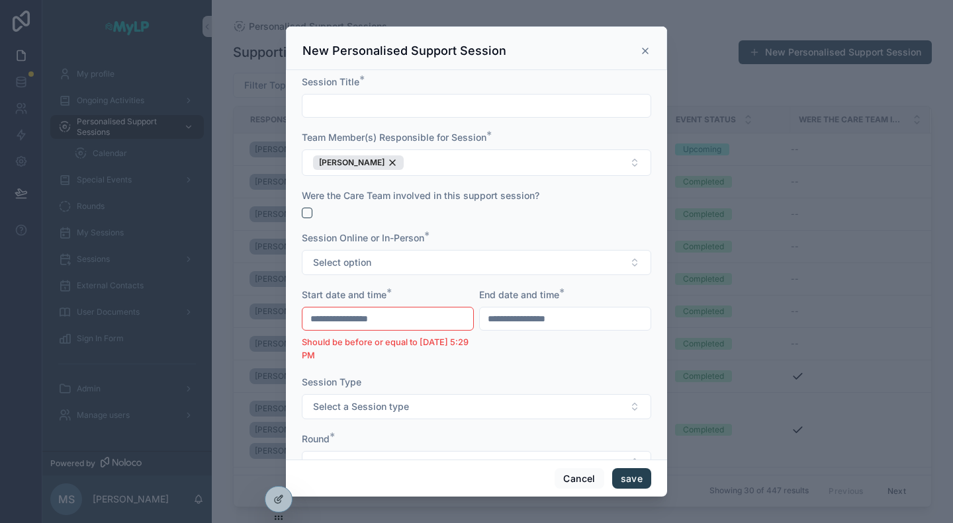
click at [645, 52] on icon "scrollable content" at bounding box center [645, 51] width 11 height 11
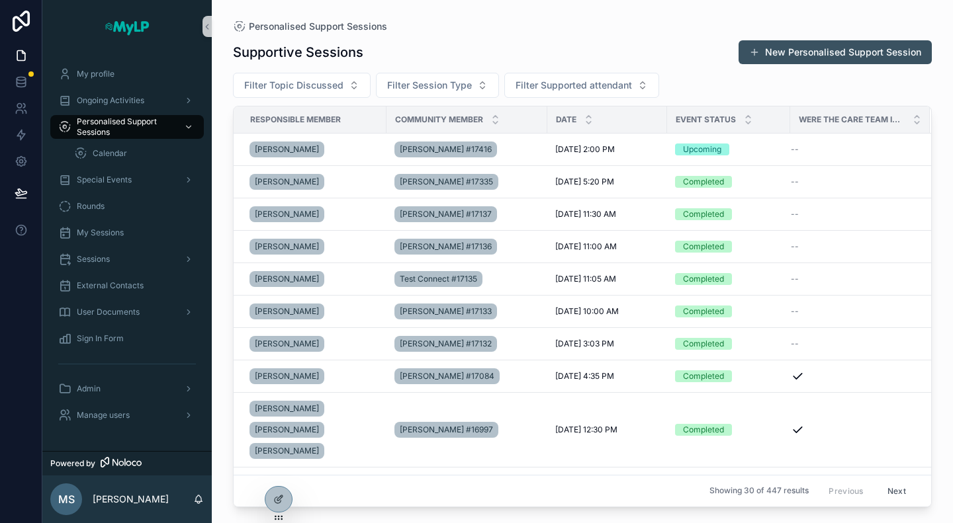
click at [814, 52] on button "New Personalised Support Session" at bounding box center [834, 52] width 193 height 24
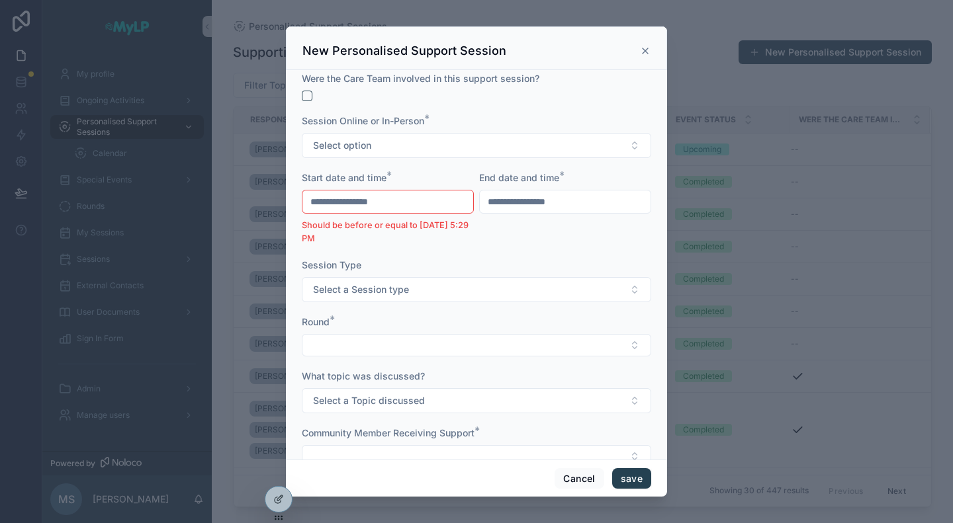
scroll to position [132, 0]
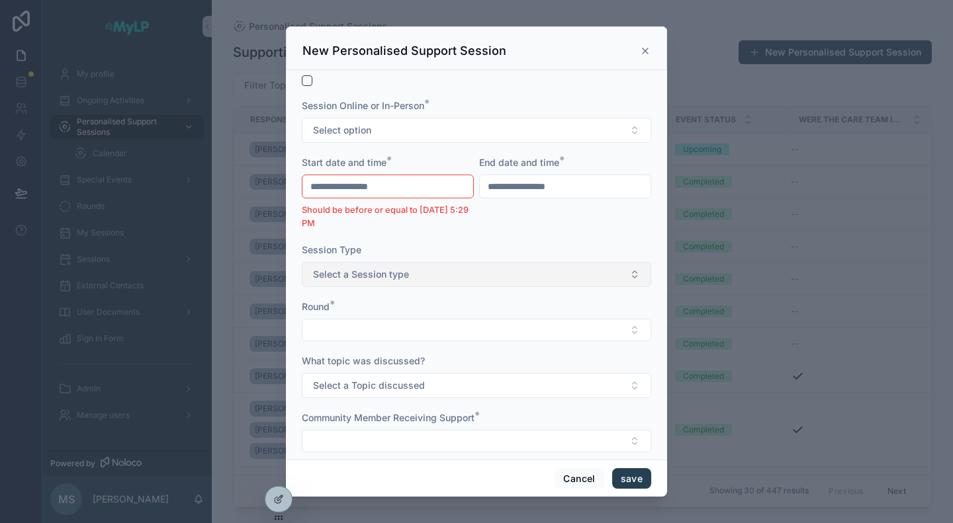
click at [443, 271] on button "Select a Session type" at bounding box center [476, 274] width 349 height 25
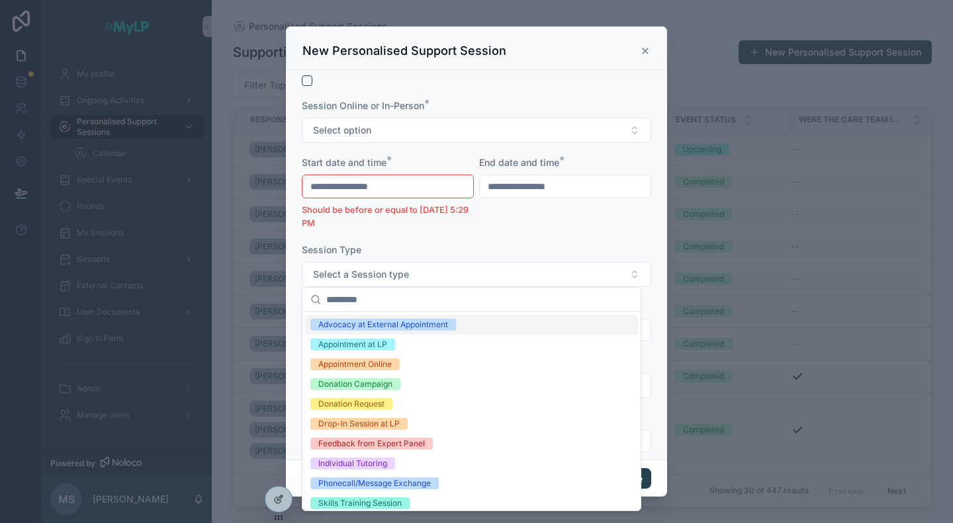
click at [415, 238] on form "**********" at bounding box center [476, 273] width 349 height 660
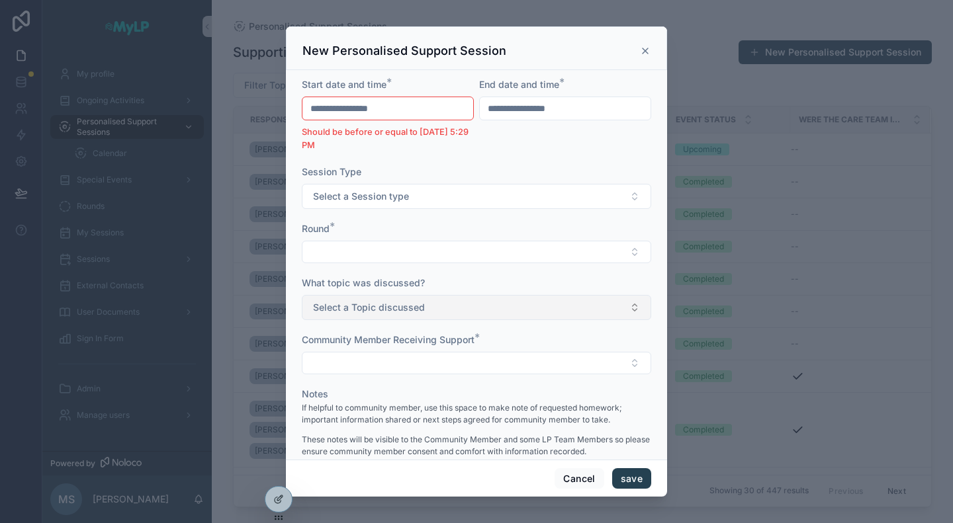
scroll to position [282, 0]
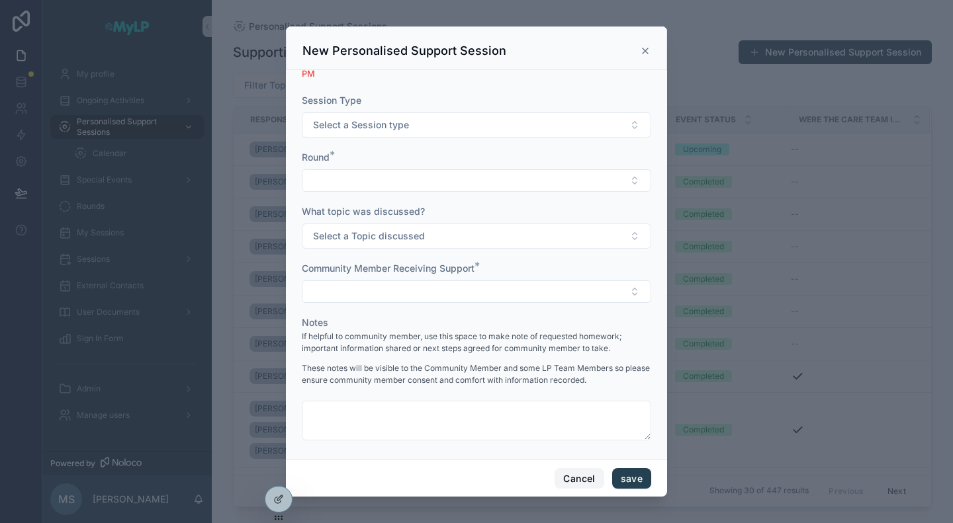
click at [569, 481] on button "Cancel" at bounding box center [578, 478] width 49 height 21
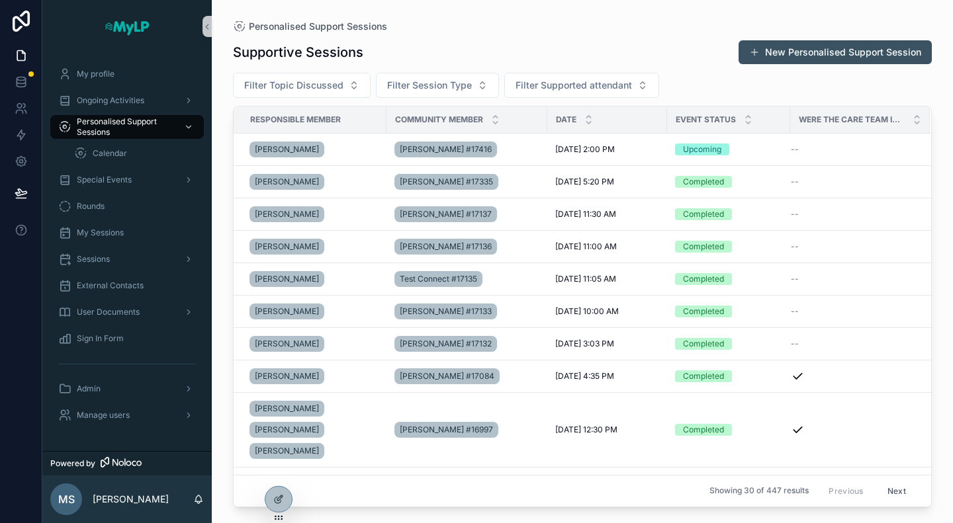
click at [791, 54] on button "New Personalised Support Session" at bounding box center [834, 52] width 193 height 24
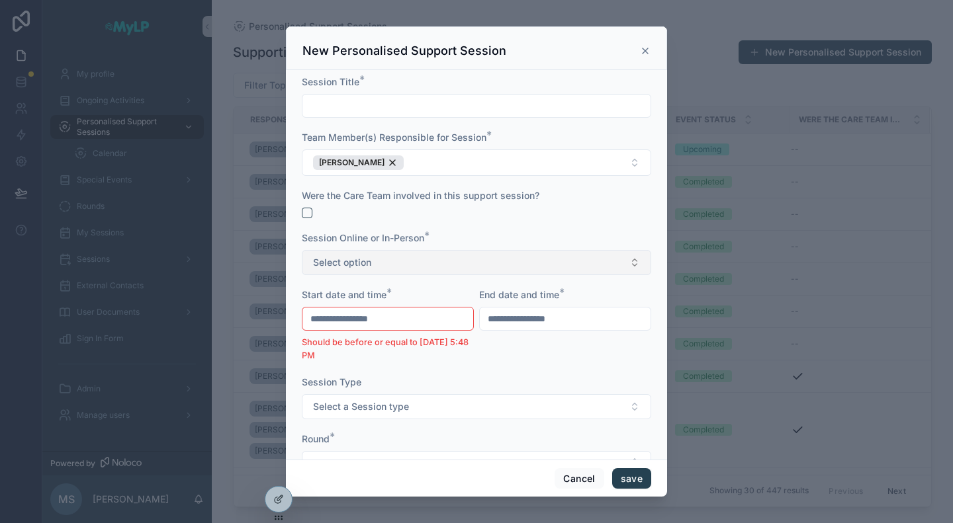
click at [418, 254] on button "Select option" at bounding box center [476, 262] width 349 height 25
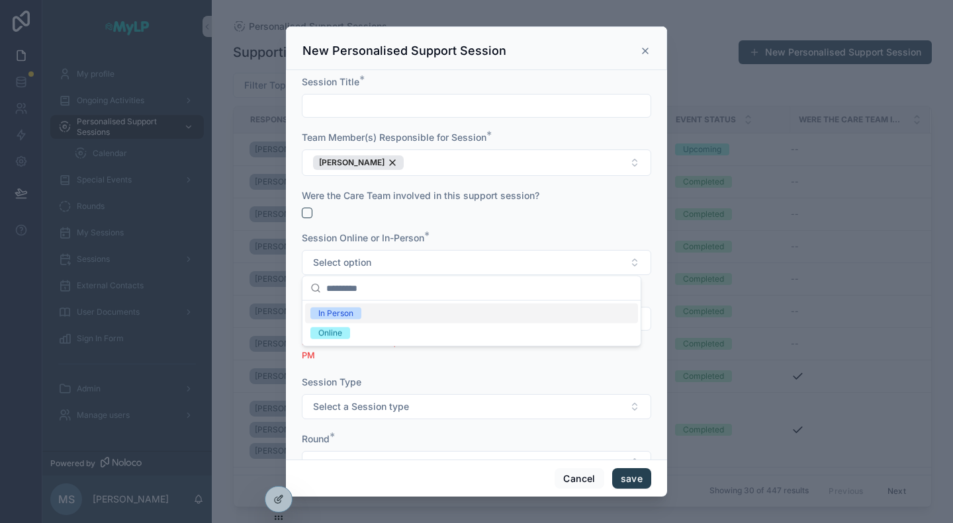
click at [440, 222] on form "**********" at bounding box center [476, 405] width 349 height 660
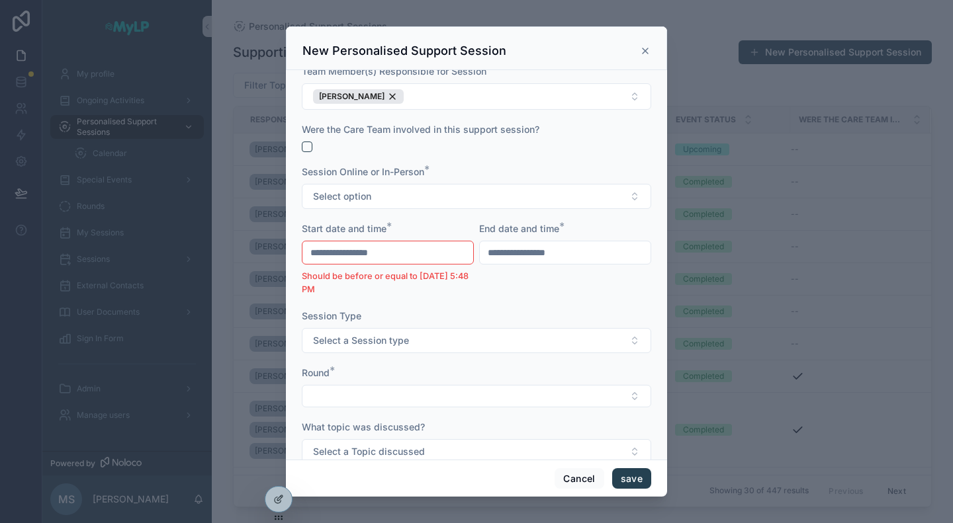
scroll to position [132, 0]
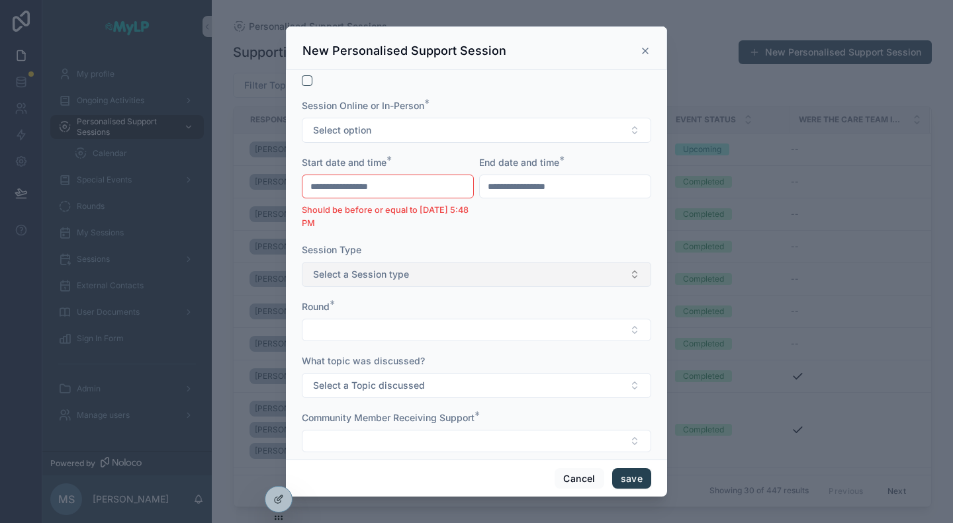
click at [439, 277] on button "Select a Session type" at bounding box center [476, 274] width 349 height 25
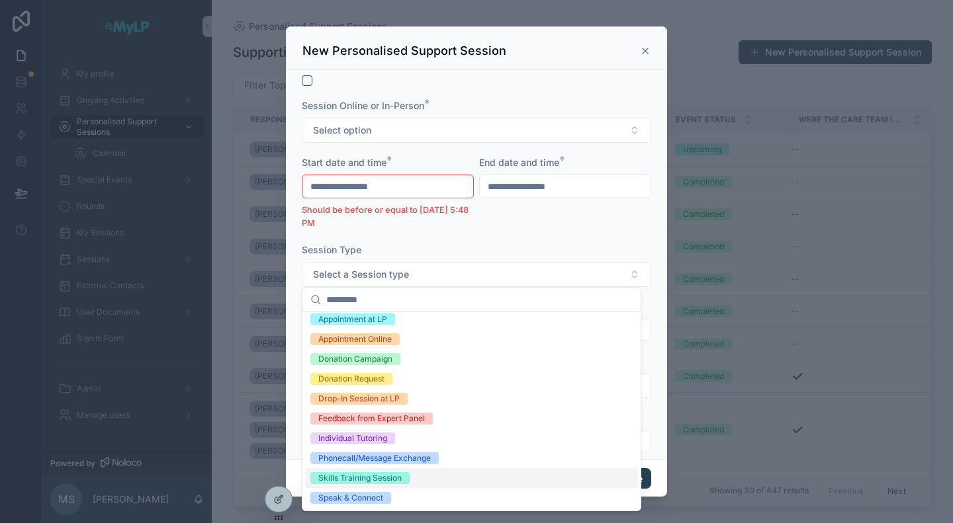
scroll to position [0, 0]
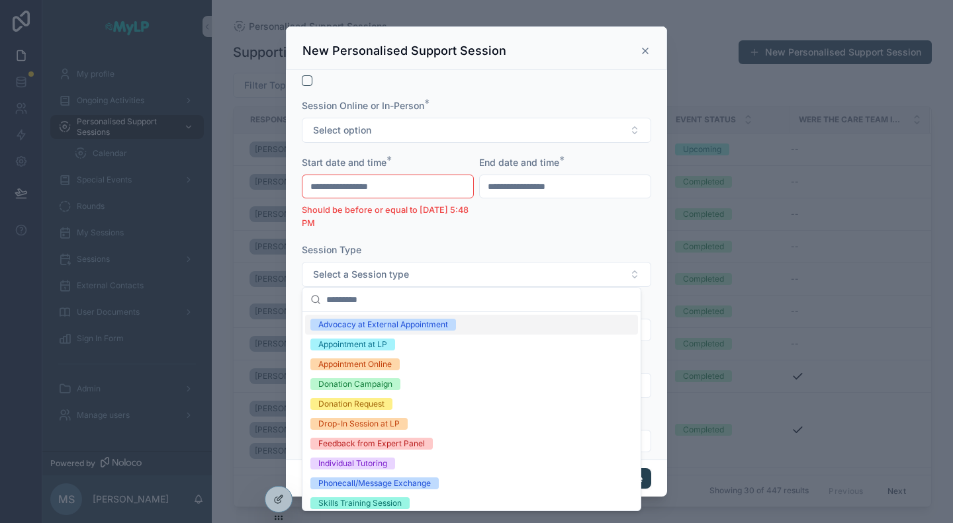
click at [523, 96] on form "**********" at bounding box center [476, 273] width 349 height 660
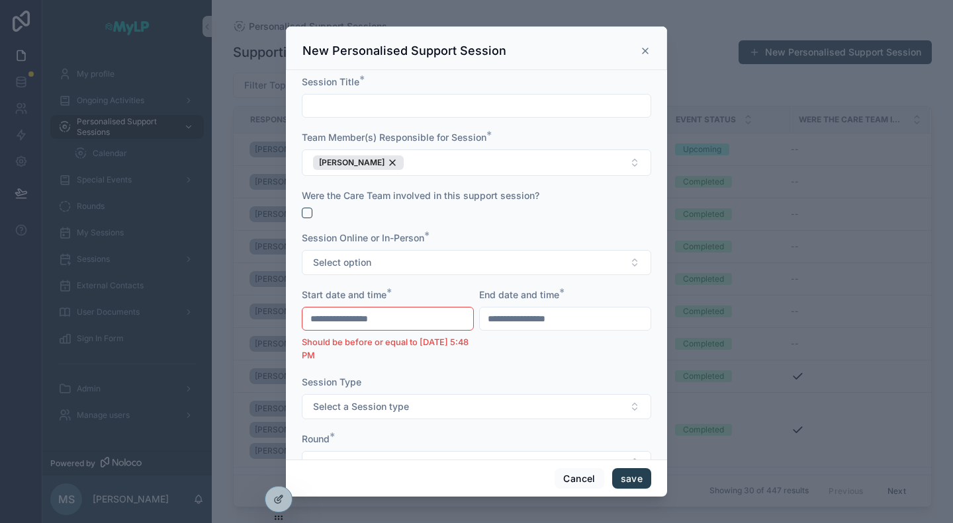
click at [648, 51] on icon "scrollable content" at bounding box center [645, 51] width 11 height 11
